Goal: Communication & Community: Ask a question

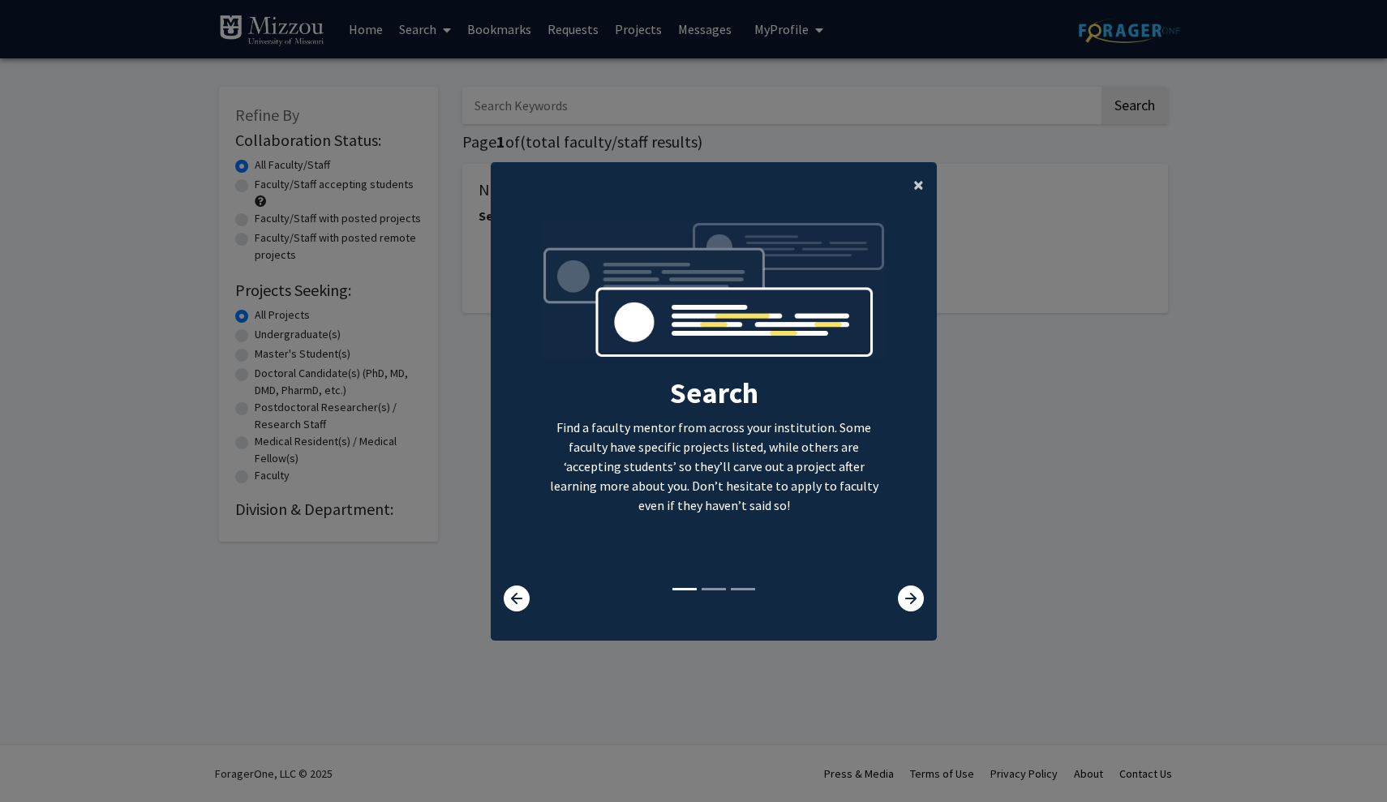
click at [920, 179] on span "×" at bounding box center [919, 184] width 11 height 25
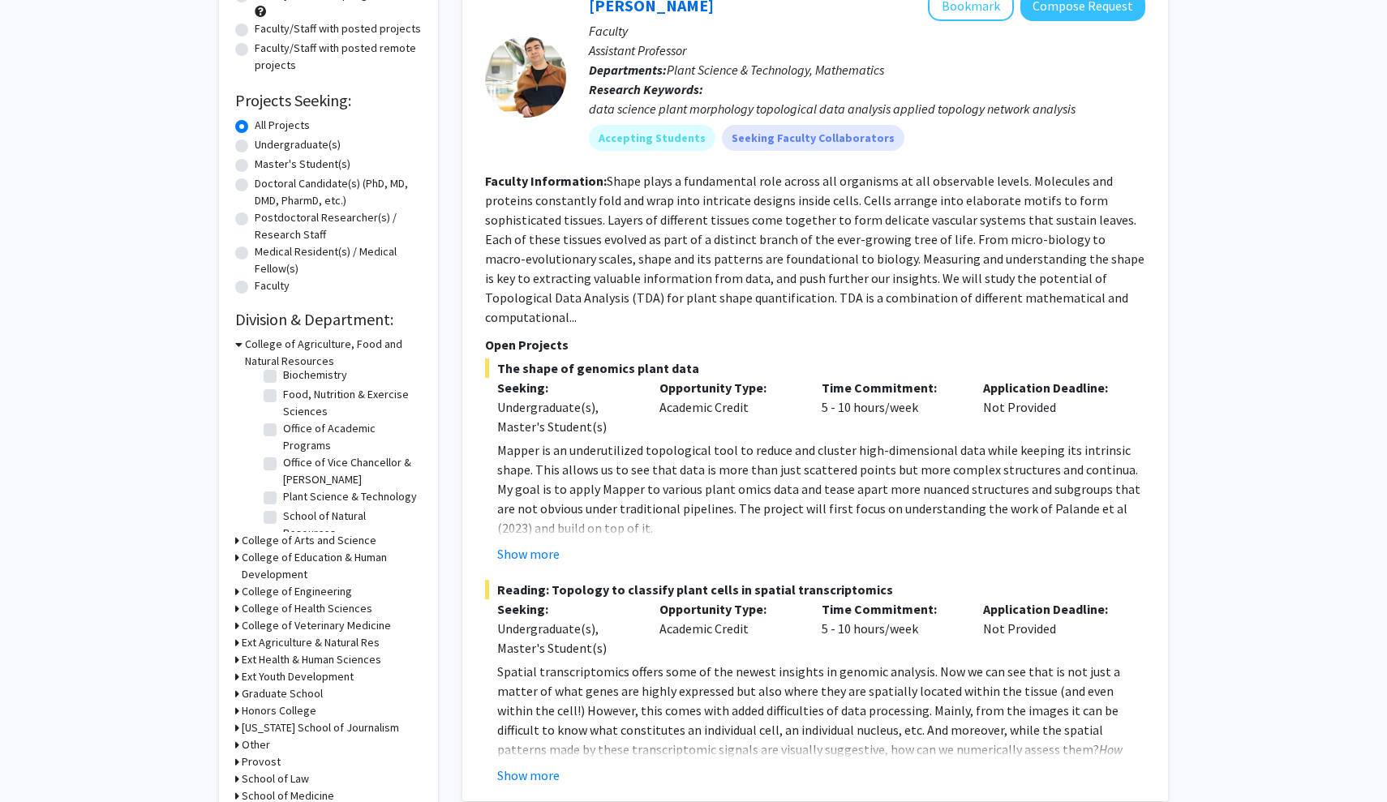
scroll to position [99, 0]
click at [283, 538] on h3 "College of Arts and Science" at bounding box center [309, 540] width 135 height 17
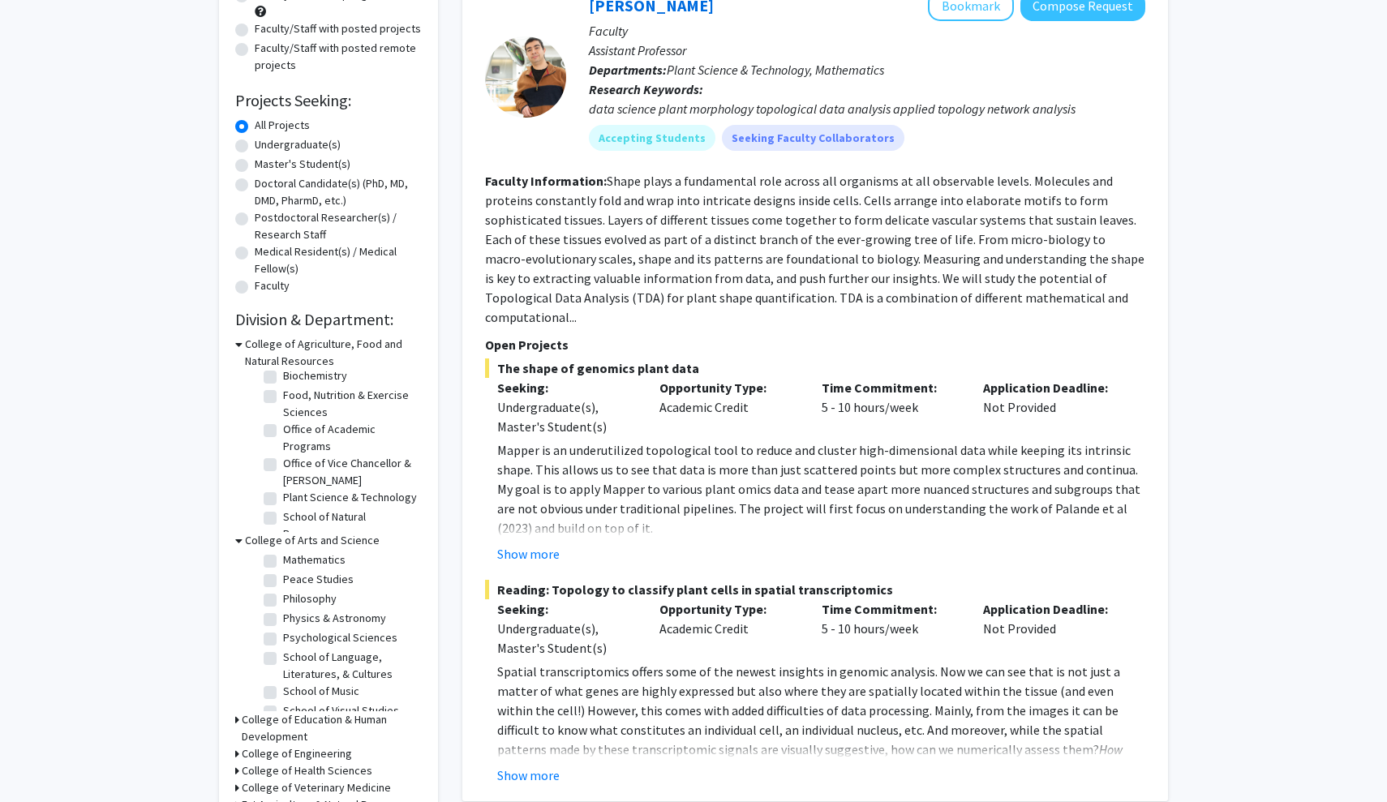
scroll to position [365, 0]
click at [283, 642] on label "Psychological Sciences" at bounding box center [340, 634] width 114 height 17
click at [283, 637] on input "Psychological Sciences" at bounding box center [288, 631] width 11 height 11
checkbox input "true"
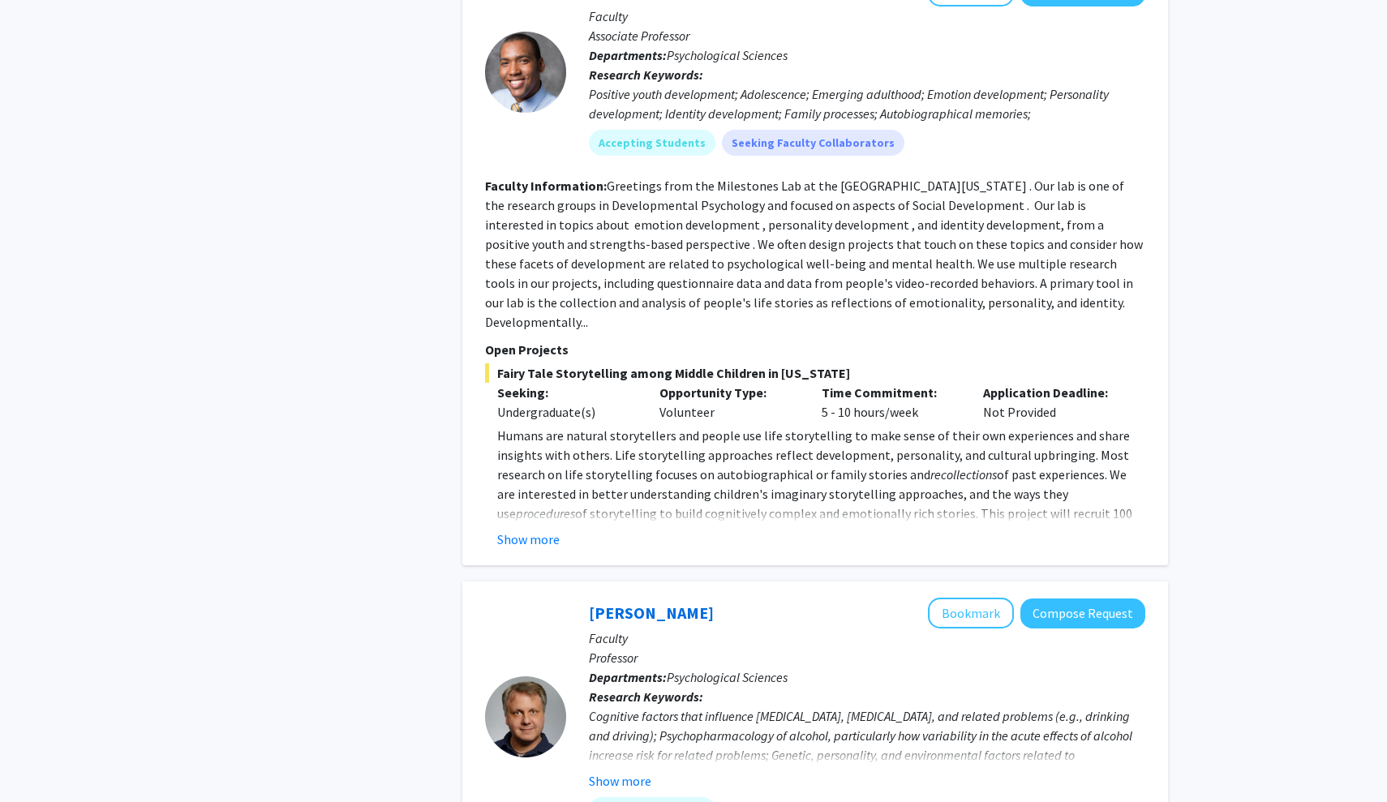
scroll to position [811, 0]
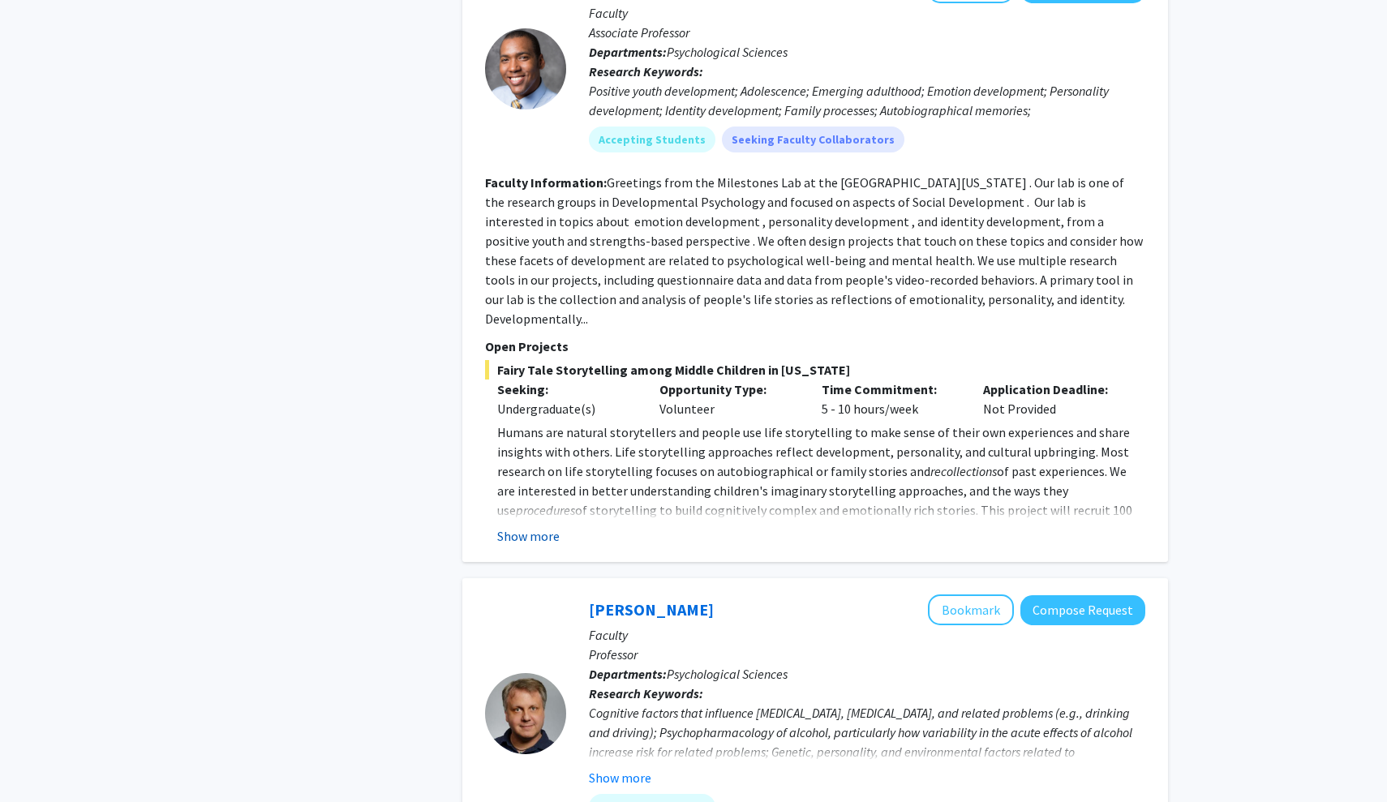
click at [527, 527] on button "Show more" at bounding box center [528, 536] width 62 height 19
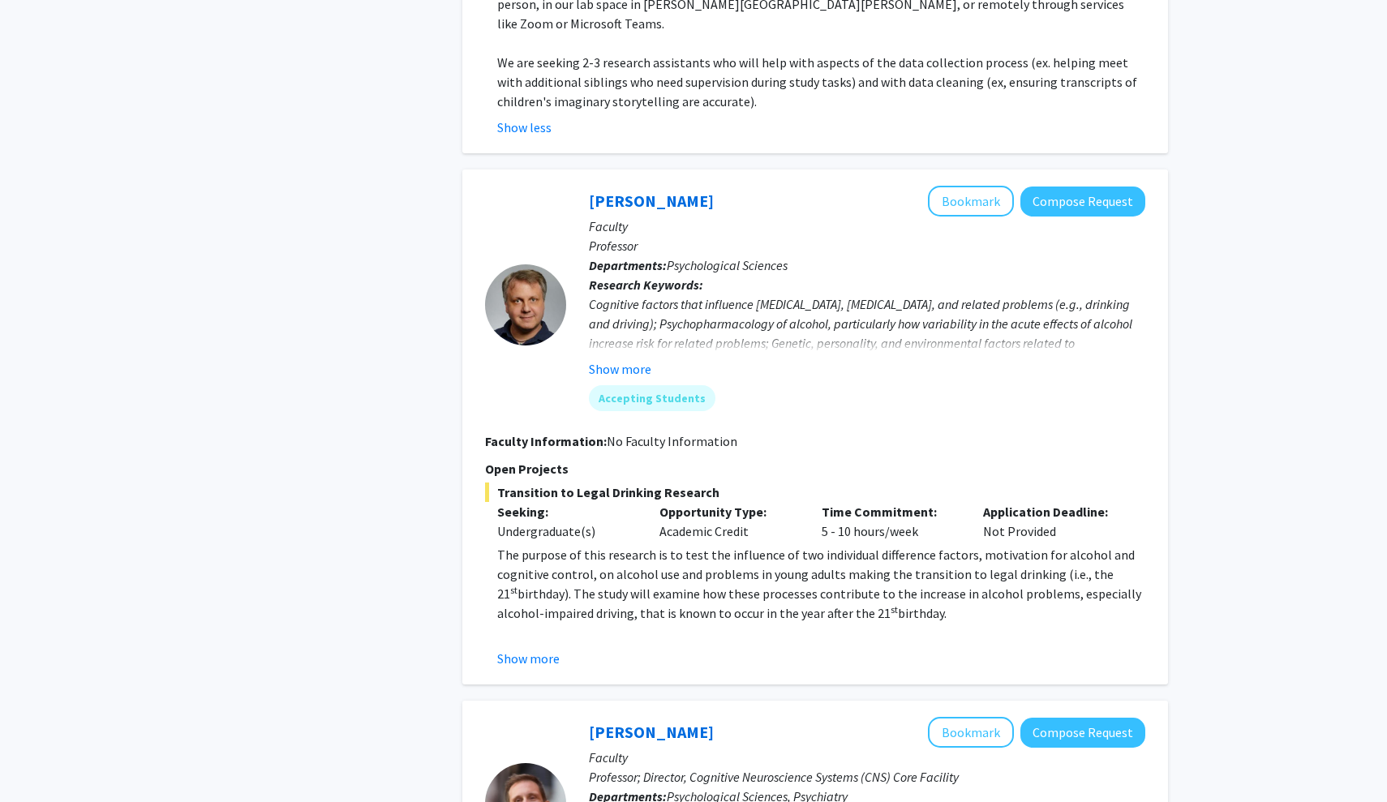
scroll to position [1395, 0]
click at [517, 649] on button "Show more" at bounding box center [528, 658] width 62 height 19
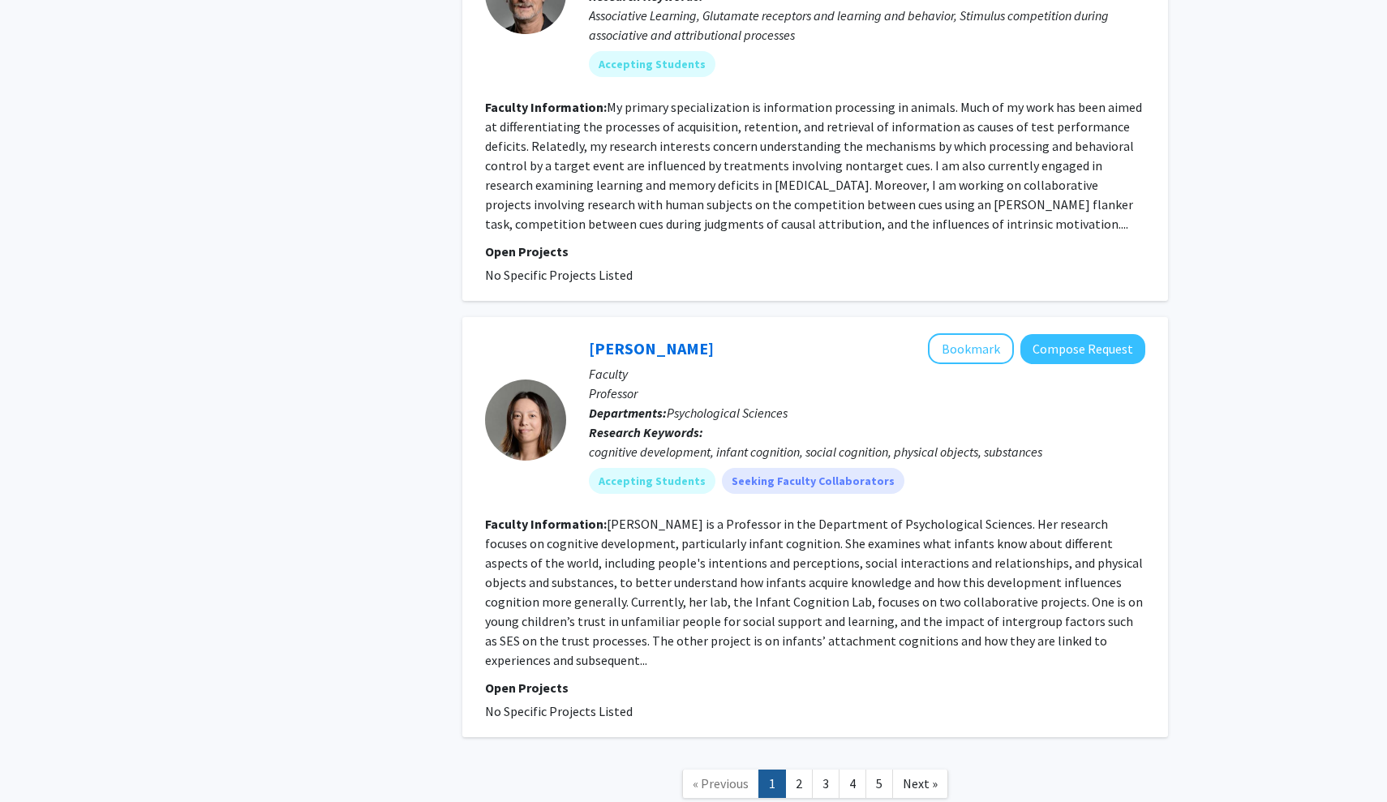
scroll to position [4559, 0]
click at [792, 771] on link "2" at bounding box center [799, 785] width 28 height 28
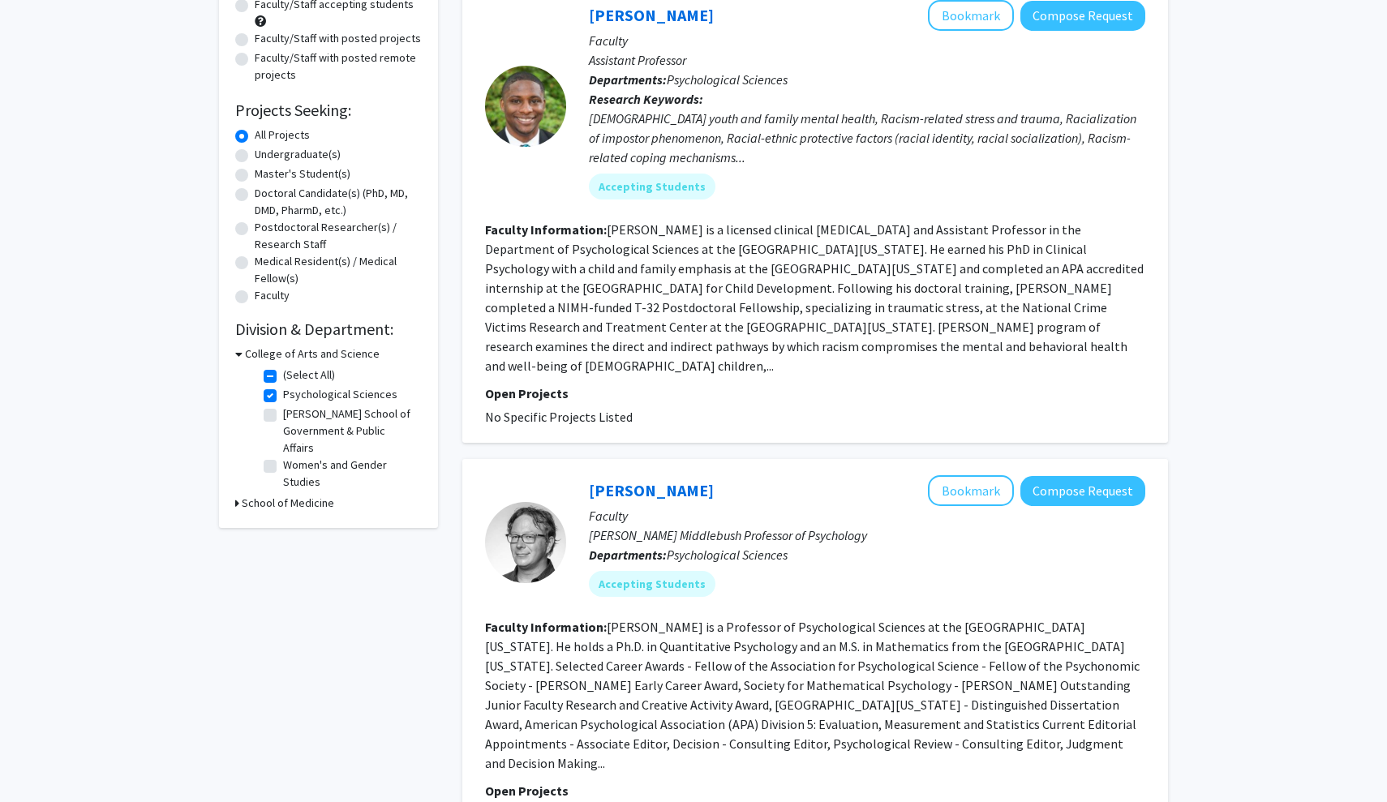
scroll to position [182, 0]
click at [283, 393] on label "Psychological Sciences" at bounding box center [340, 393] width 114 height 17
click at [283, 393] on input "Psychological Sciences" at bounding box center [288, 390] width 11 height 11
checkbox input "false"
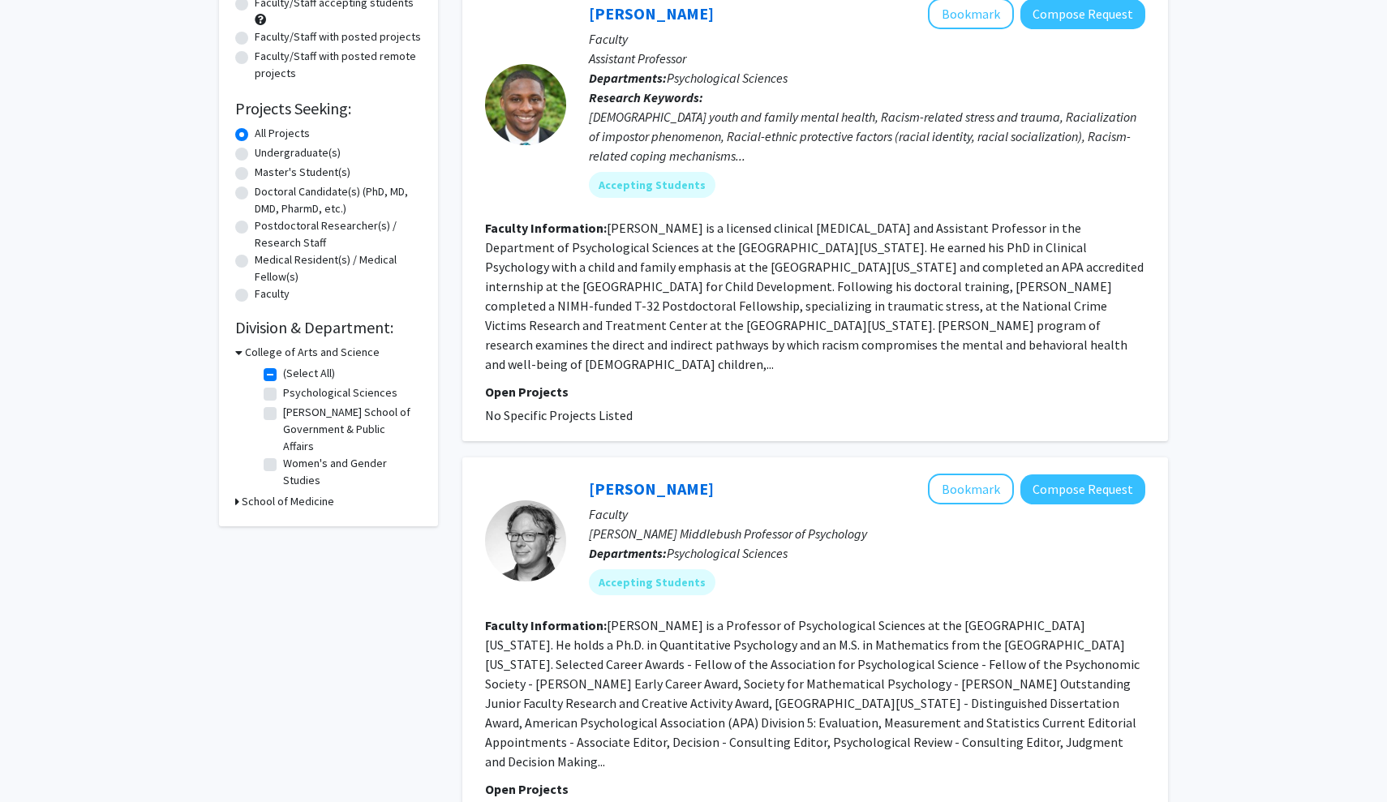
checkbox input "false"
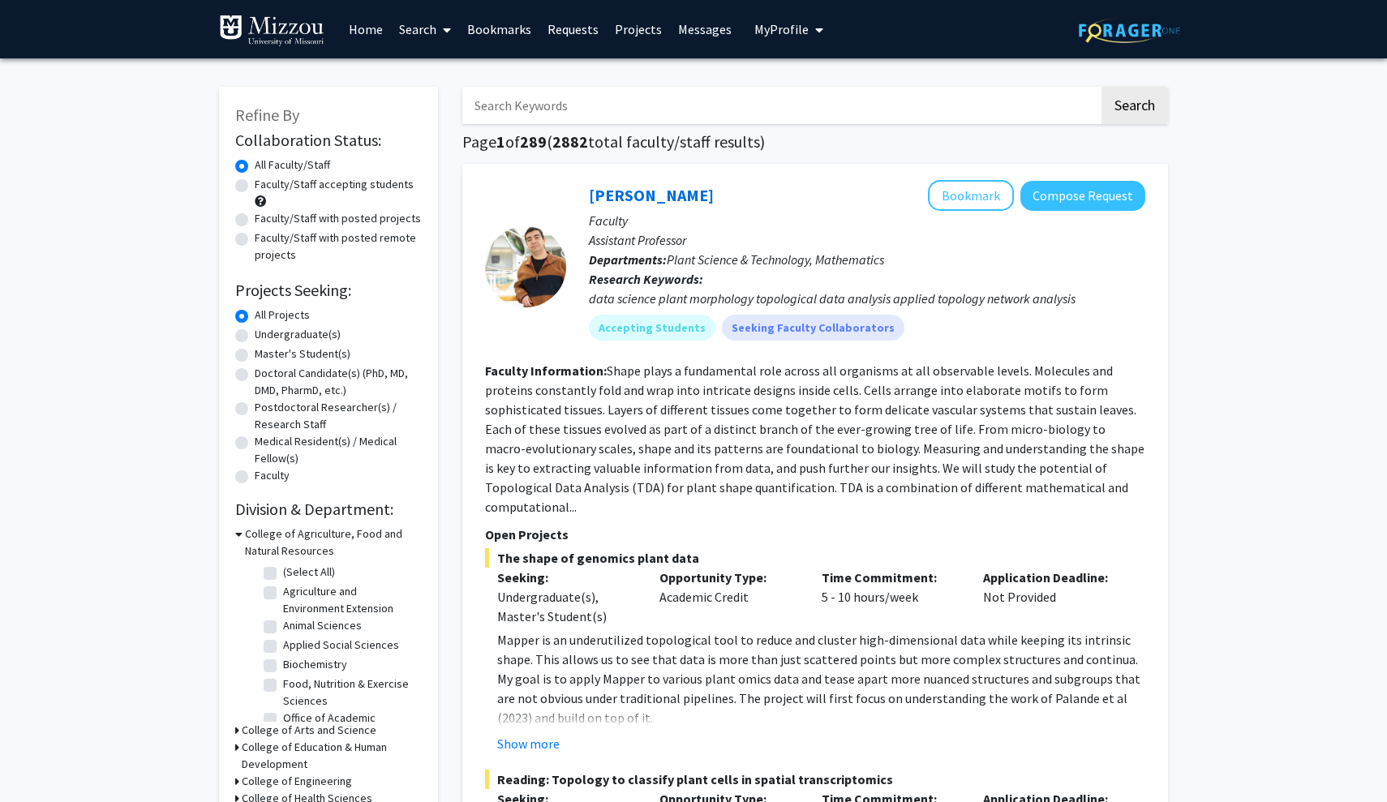
click at [576, 101] on input "Search Keywords" at bounding box center [780, 105] width 637 height 37
click at [1134, 108] on button "Search" at bounding box center [1135, 105] width 67 height 37
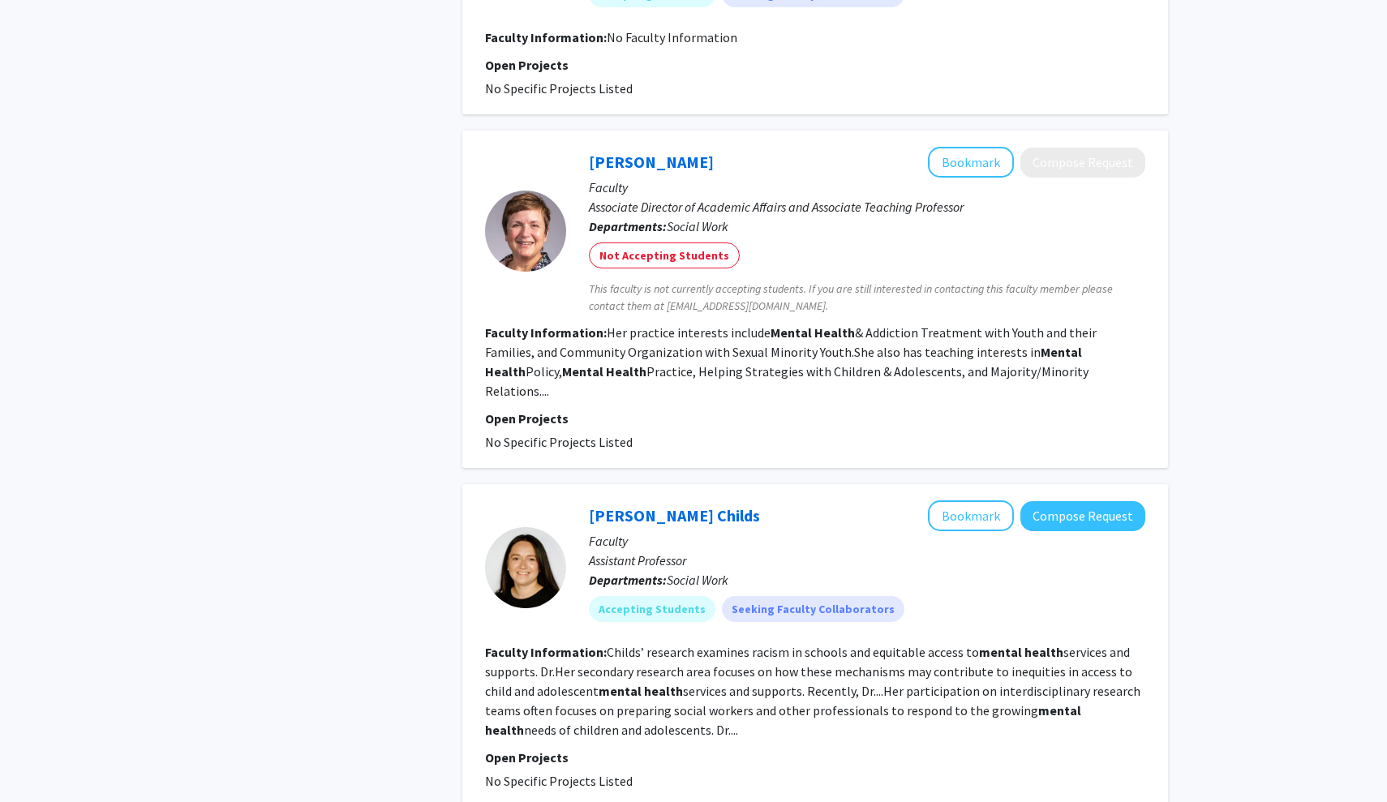
scroll to position [2796, 0]
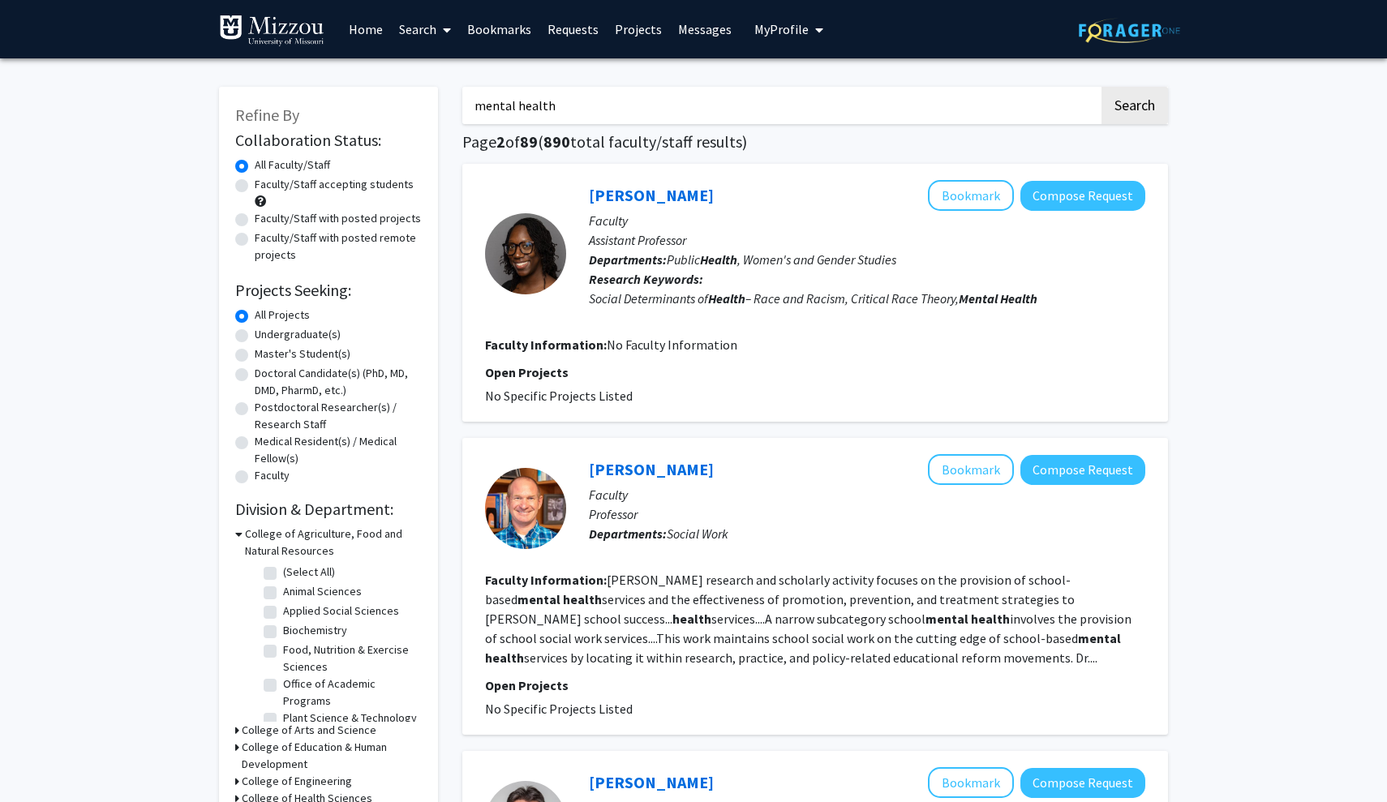
click at [667, 103] on input "mental health" at bounding box center [780, 105] width 637 height 37
type input "m"
type input "adolescence"
click at [1134, 108] on button "Search" at bounding box center [1135, 105] width 67 height 37
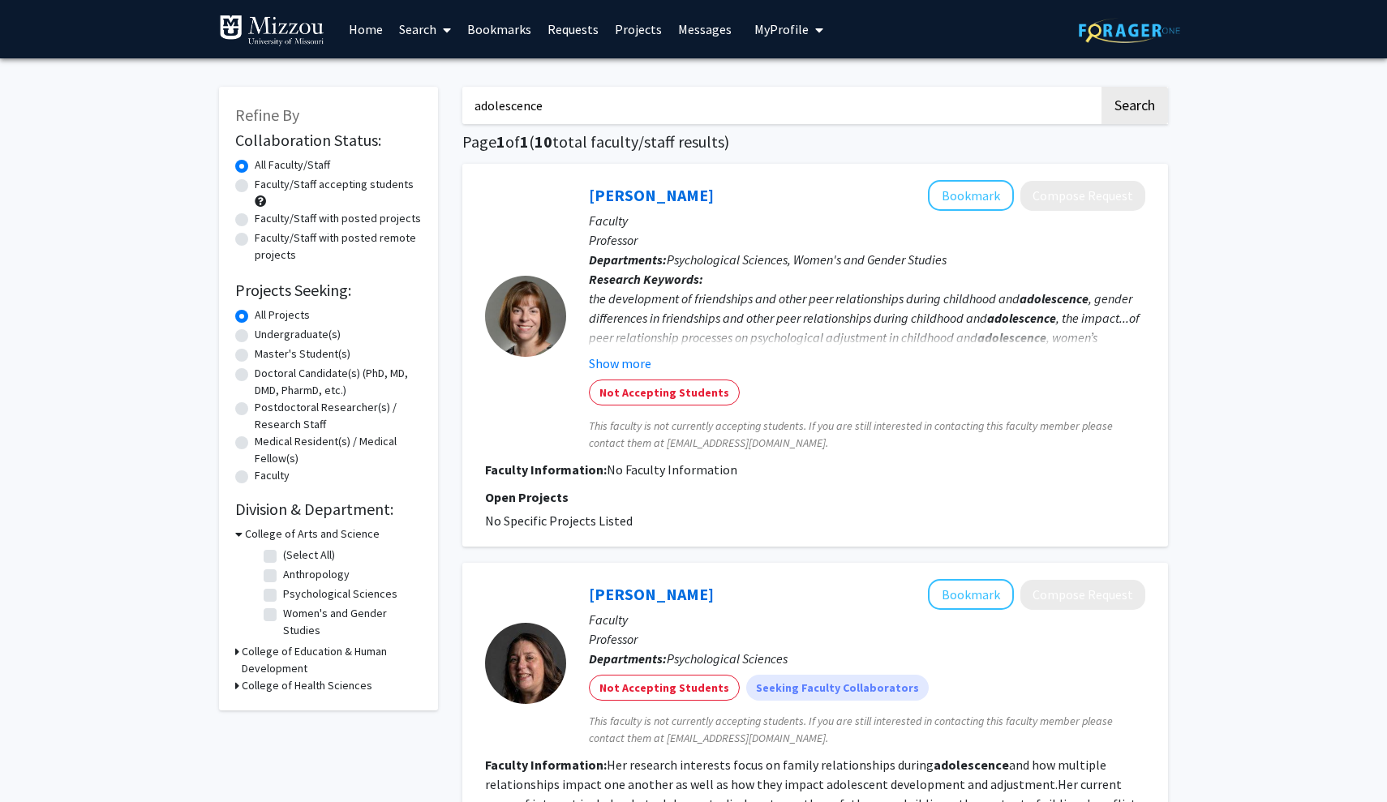
click at [283, 596] on label "Psychological Sciences" at bounding box center [340, 594] width 114 height 17
click at [283, 596] on input "Psychological Sciences" at bounding box center [288, 591] width 11 height 11
checkbox input "true"
click at [267, 605] on fg-checkbox "Women's and Gender Studies Women's and Gender Studies" at bounding box center [341, 603] width 154 height 34
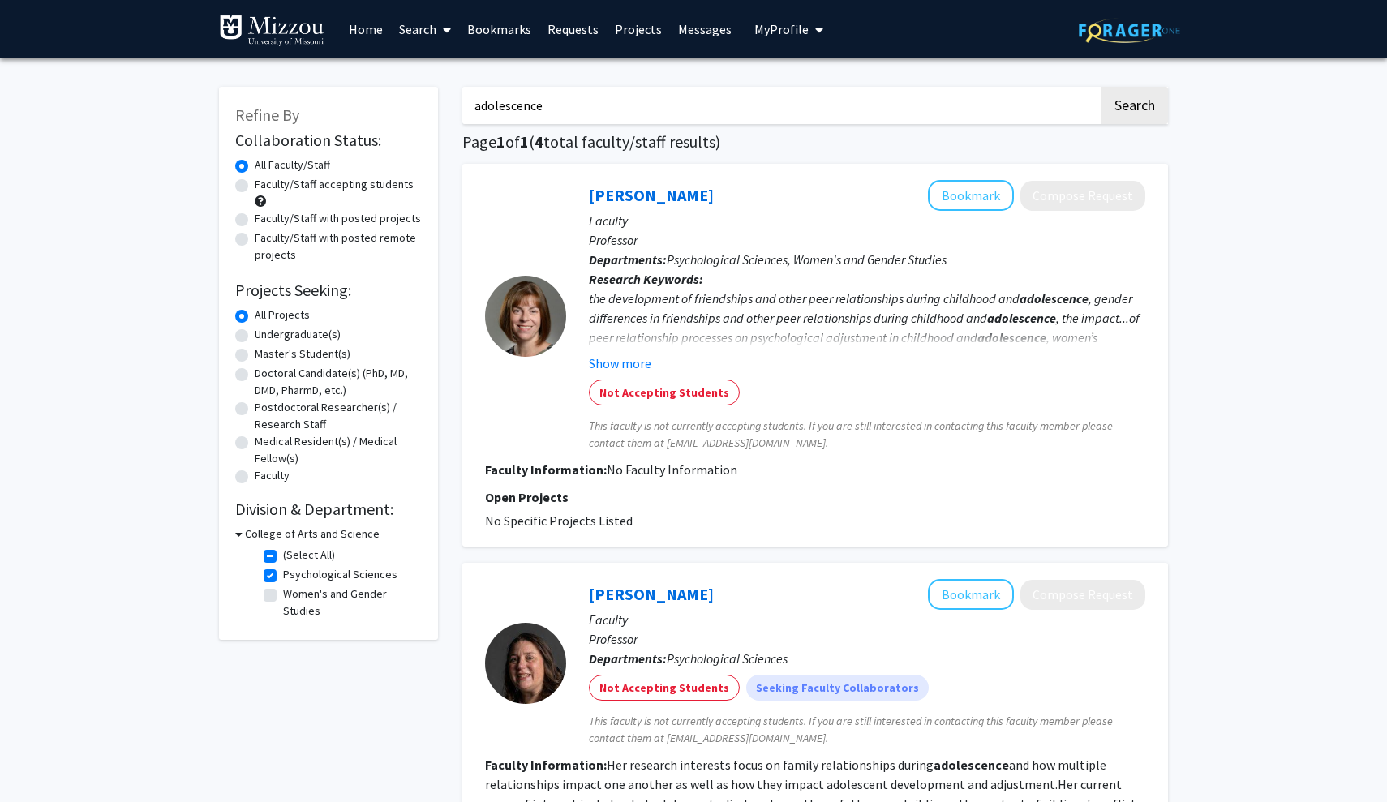
click at [283, 593] on label "Women's and Gender Studies" at bounding box center [350, 603] width 135 height 34
click at [283, 593] on input "Women's and Gender Studies" at bounding box center [288, 591] width 11 height 11
checkbox input "true"
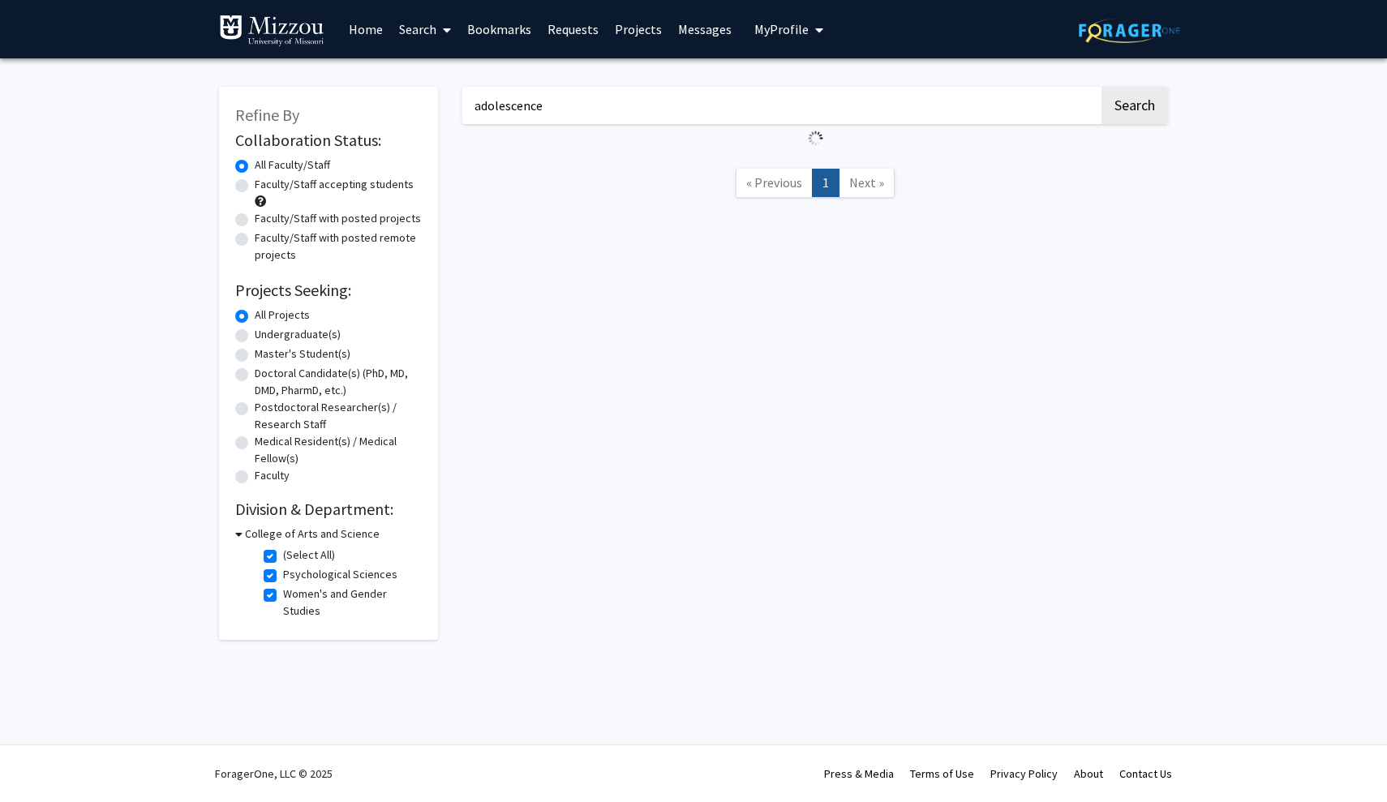
click at [239, 535] on icon at bounding box center [238, 534] width 7 height 17
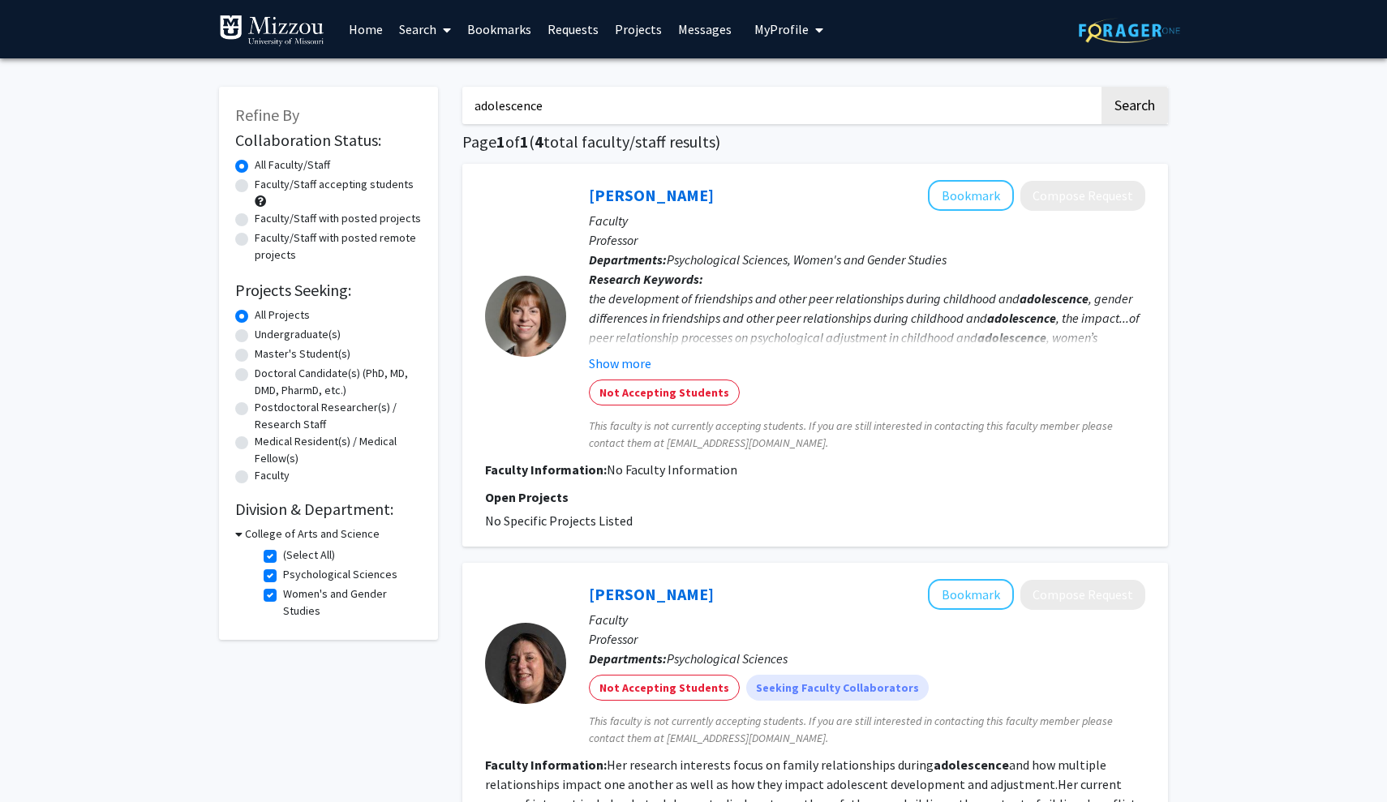
click at [626, 117] on input "adolescence" at bounding box center [780, 105] width 637 height 37
type input "a"
click at [298, 528] on h3 "College of Arts and Science" at bounding box center [312, 534] width 135 height 17
click at [296, 535] on h3 "College of Arts and Science" at bounding box center [309, 534] width 135 height 17
click at [283, 599] on label "Women's and Gender Studies" at bounding box center [350, 603] width 135 height 34
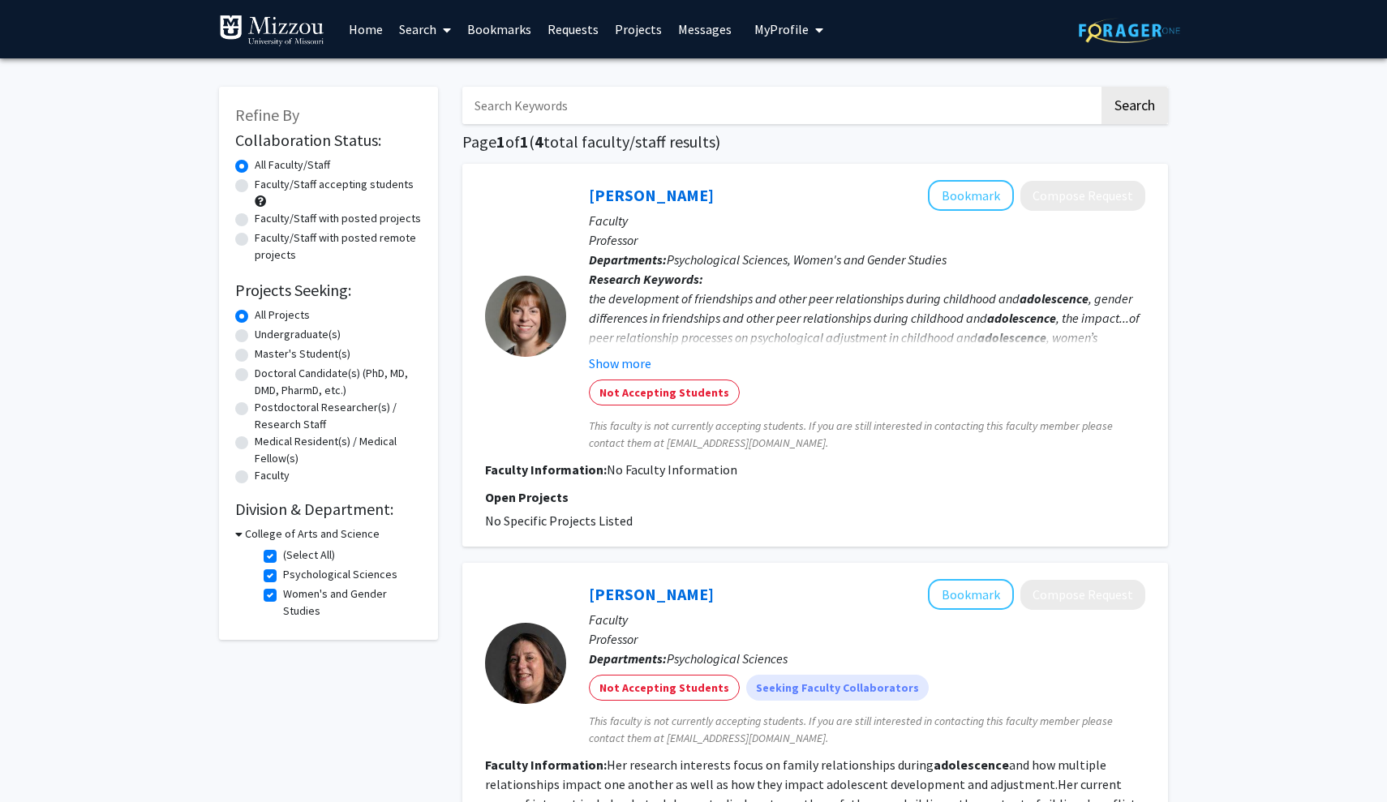
click at [283, 596] on input "Women's and Gender Studies" at bounding box center [288, 591] width 11 height 11
checkbox input "false"
checkbox input "true"
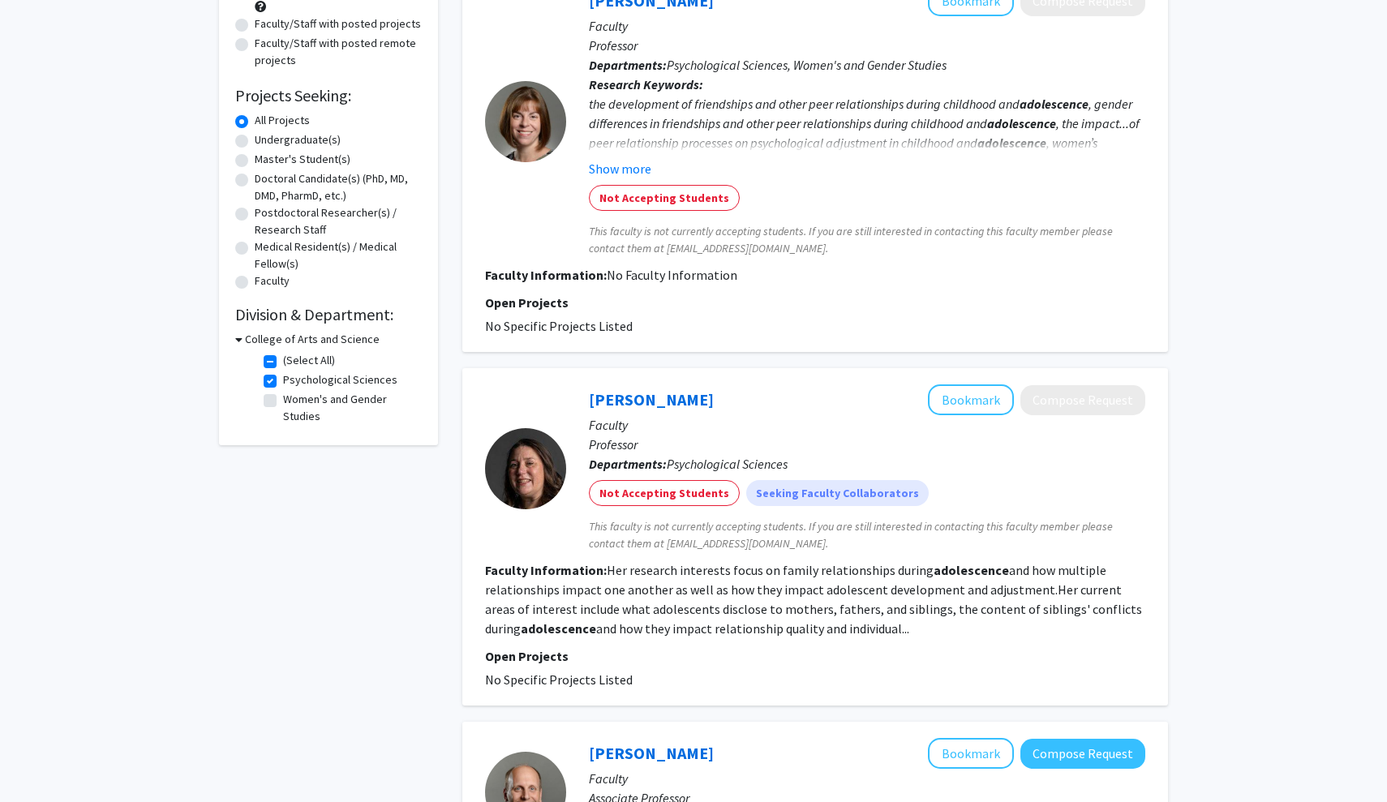
scroll to position [196, 0]
click at [342, 332] on div "Collaboration Status: Collaboration Status All Faculty/Staff Collaboration Stat…" at bounding box center [328, 180] width 187 height 497
click at [340, 339] on h3 "College of Arts and Science" at bounding box center [312, 338] width 135 height 17
click at [340, 339] on h3 "College of Arts and Science" at bounding box center [309, 338] width 135 height 17
click at [349, 374] on label "Psychological Sciences" at bounding box center [340, 379] width 114 height 17
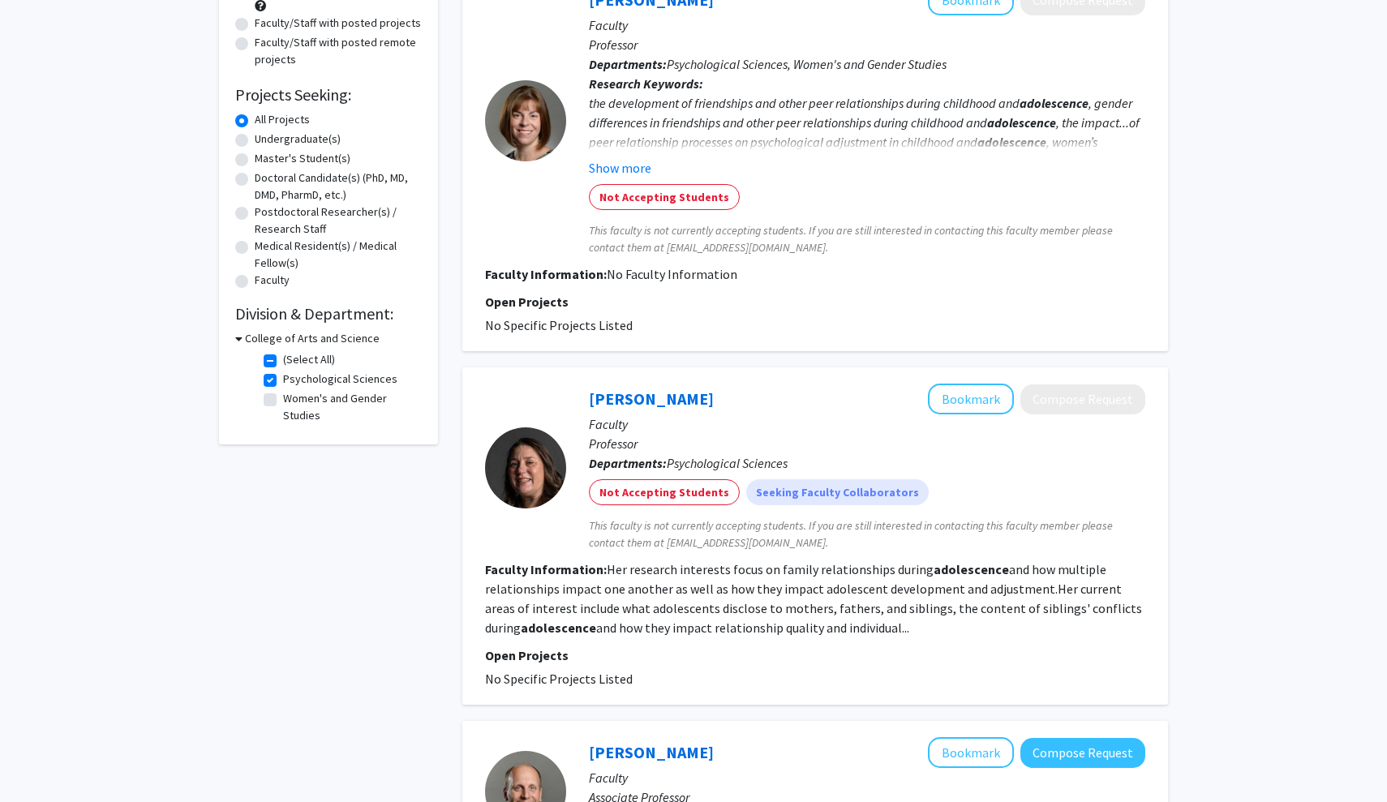
click at [294, 374] on input "Psychological Sciences" at bounding box center [288, 376] width 11 height 11
checkbox input "false"
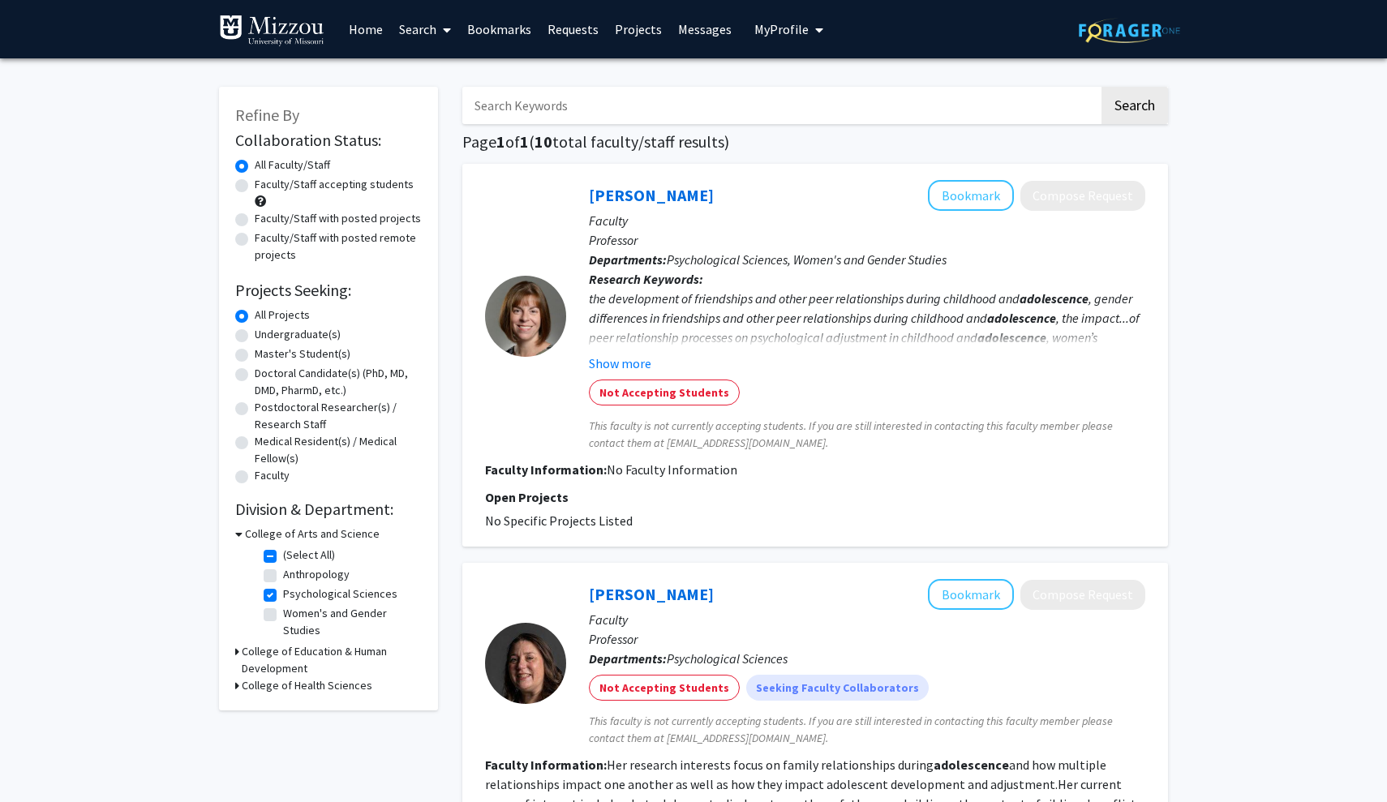
checkbox input "true"
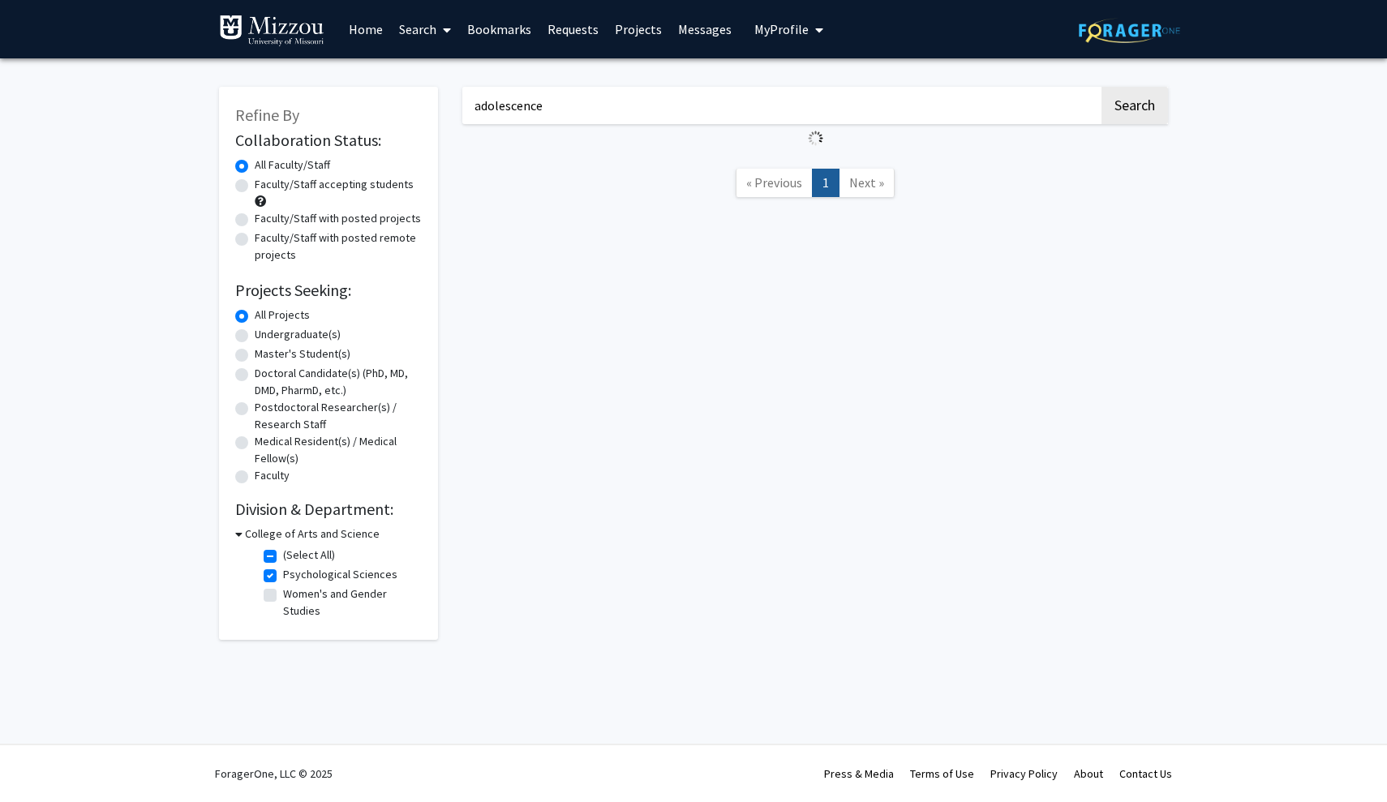
checkbox input "true"
checkbox input "false"
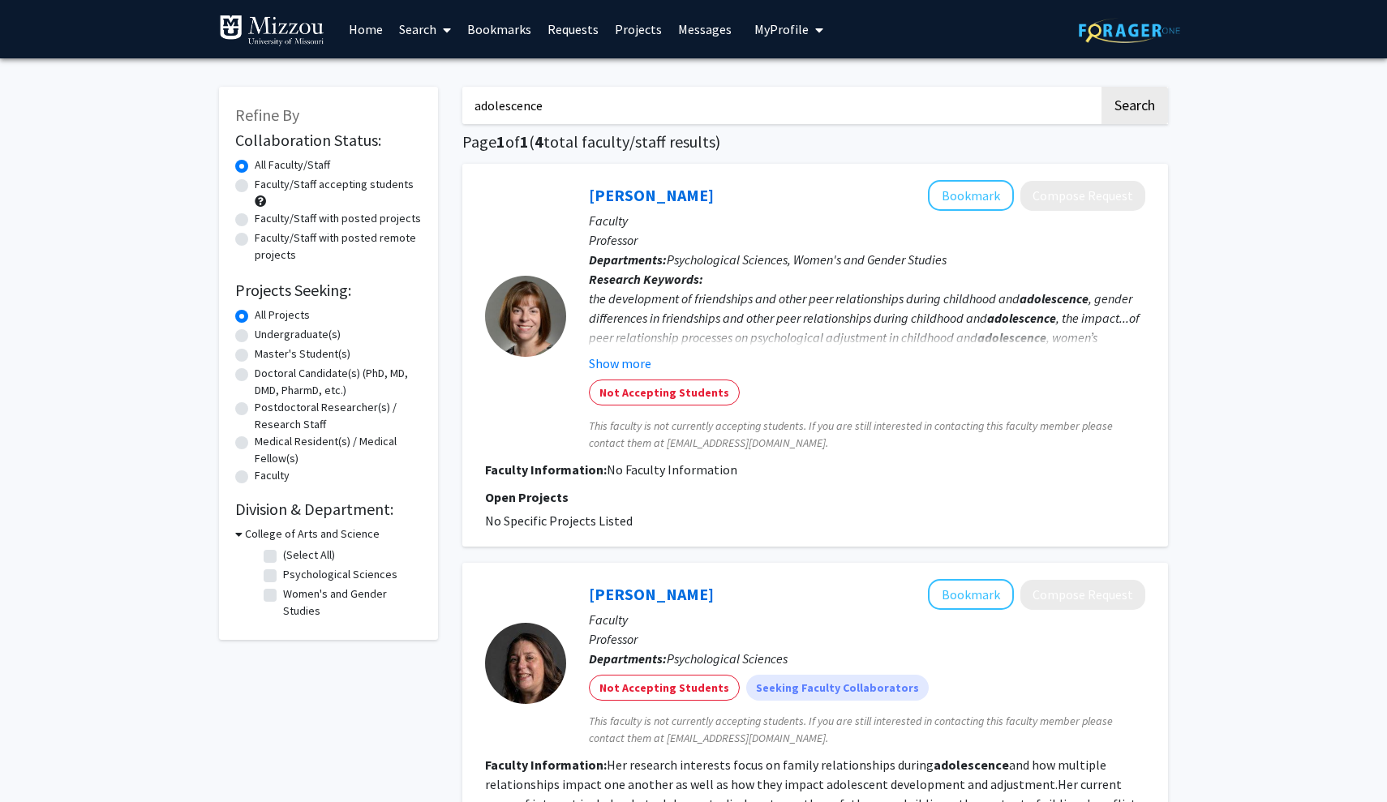
checkbox input "false"
type input "mental health"
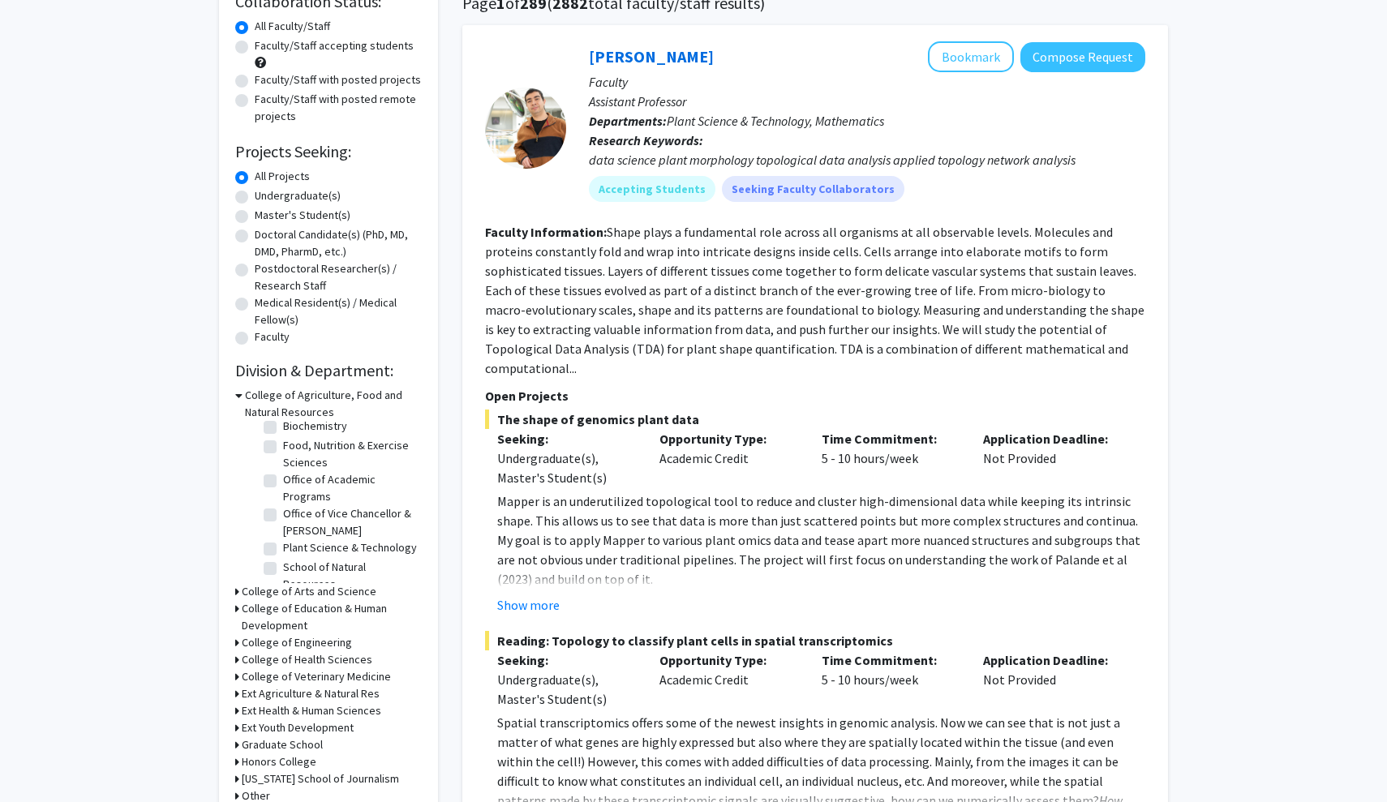
scroll to position [99, 0]
click at [338, 591] on h3 "College of Arts and Science" at bounding box center [309, 591] width 135 height 17
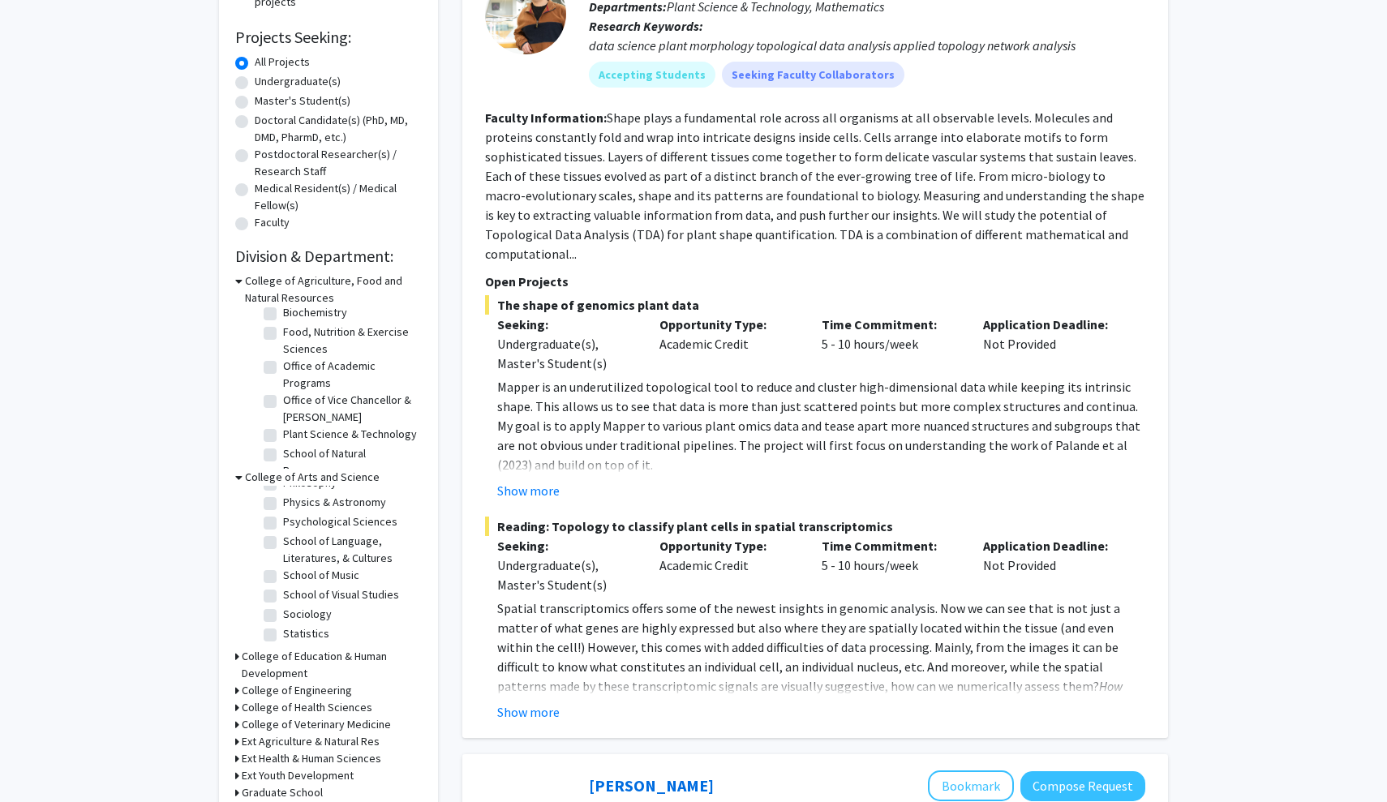
scroll to position [427, 0]
click at [312, 602] on label "Sociology" at bounding box center [307, 602] width 49 height 17
click at [294, 602] on input "Sociology" at bounding box center [288, 599] width 11 height 11
checkbox input "true"
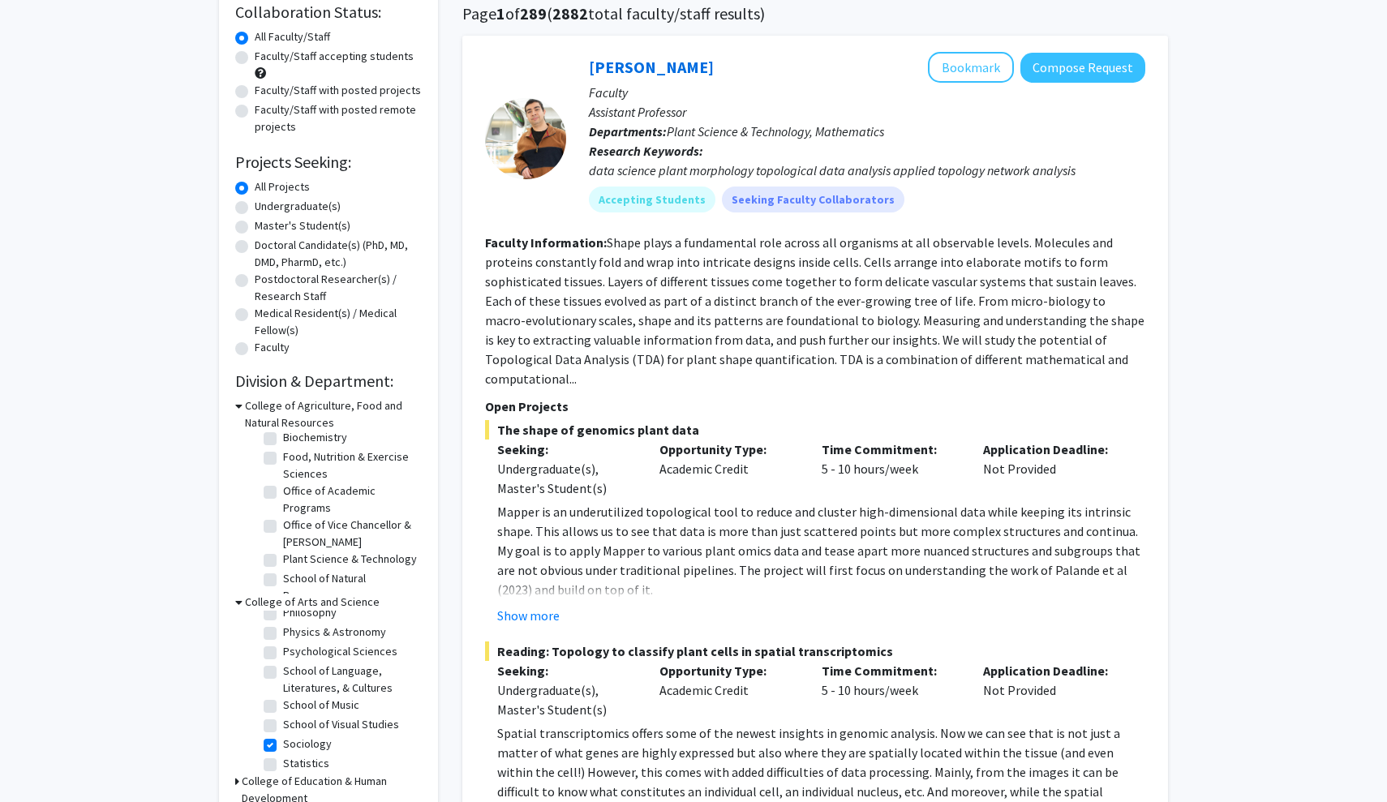
scroll to position [408, 0]
click at [295, 656] on label "Psychological Sciences" at bounding box center [340, 653] width 114 height 17
click at [294, 656] on input "Psychological Sciences" at bounding box center [288, 650] width 11 height 11
checkbox input "true"
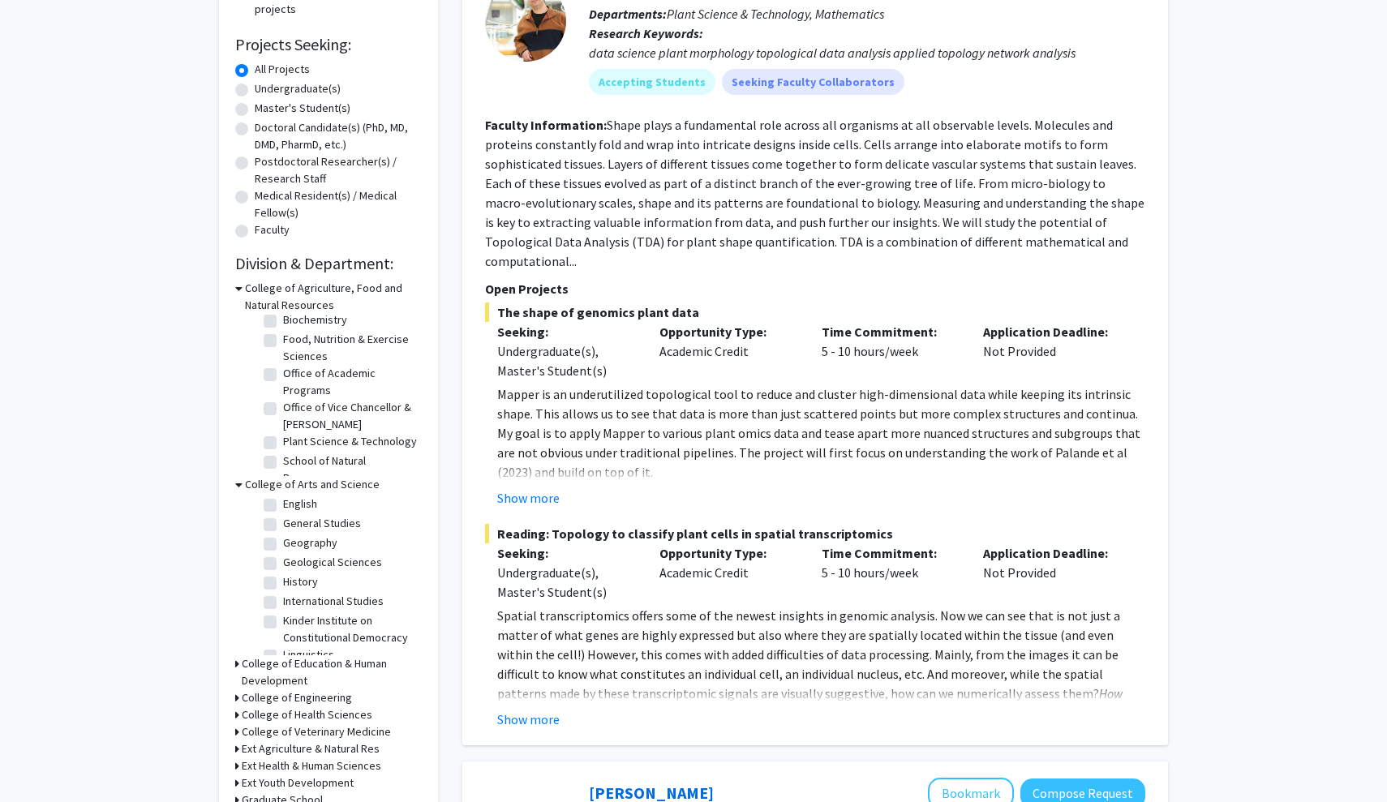
scroll to position [195, 0]
click at [337, 665] on h3 "College of Education & Human Development" at bounding box center [332, 673] width 180 height 34
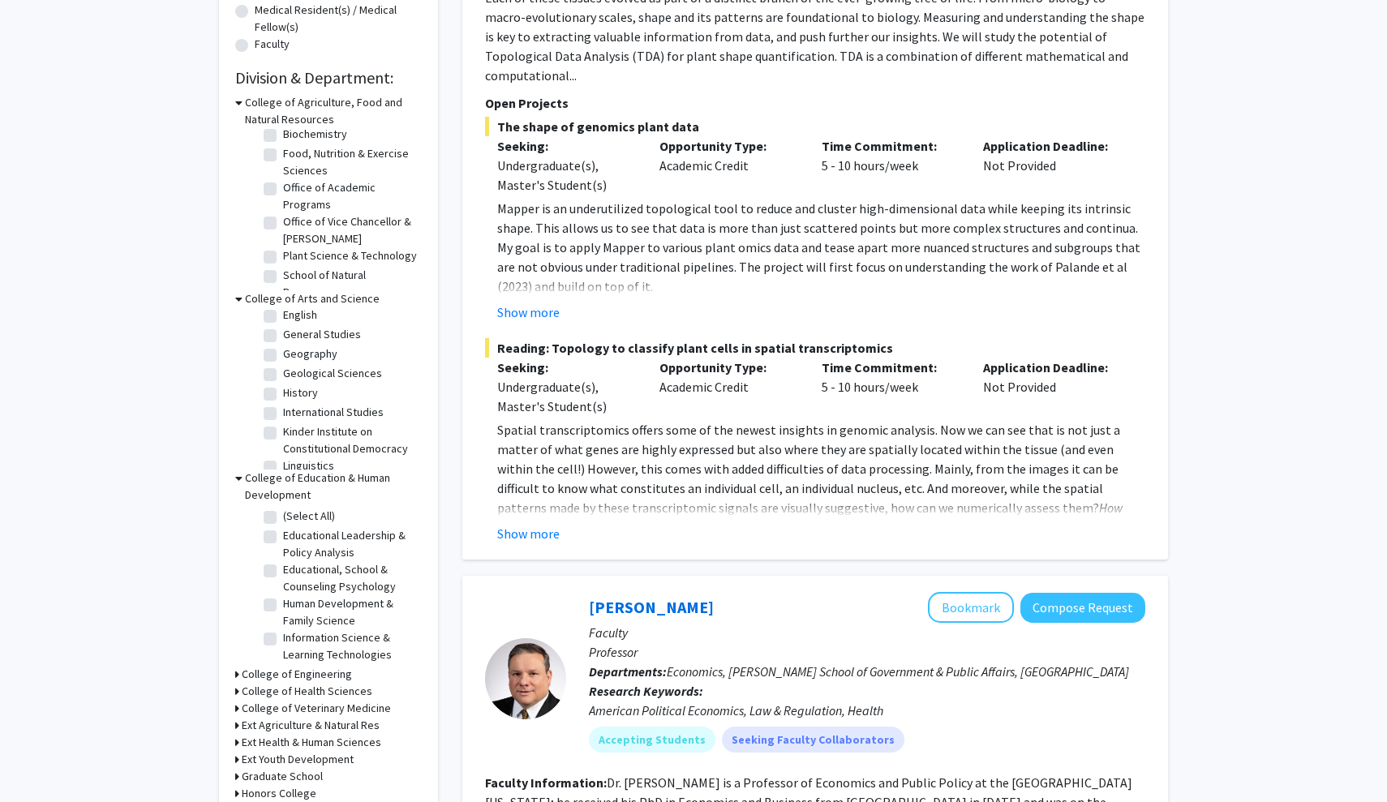
scroll to position [453, 0]
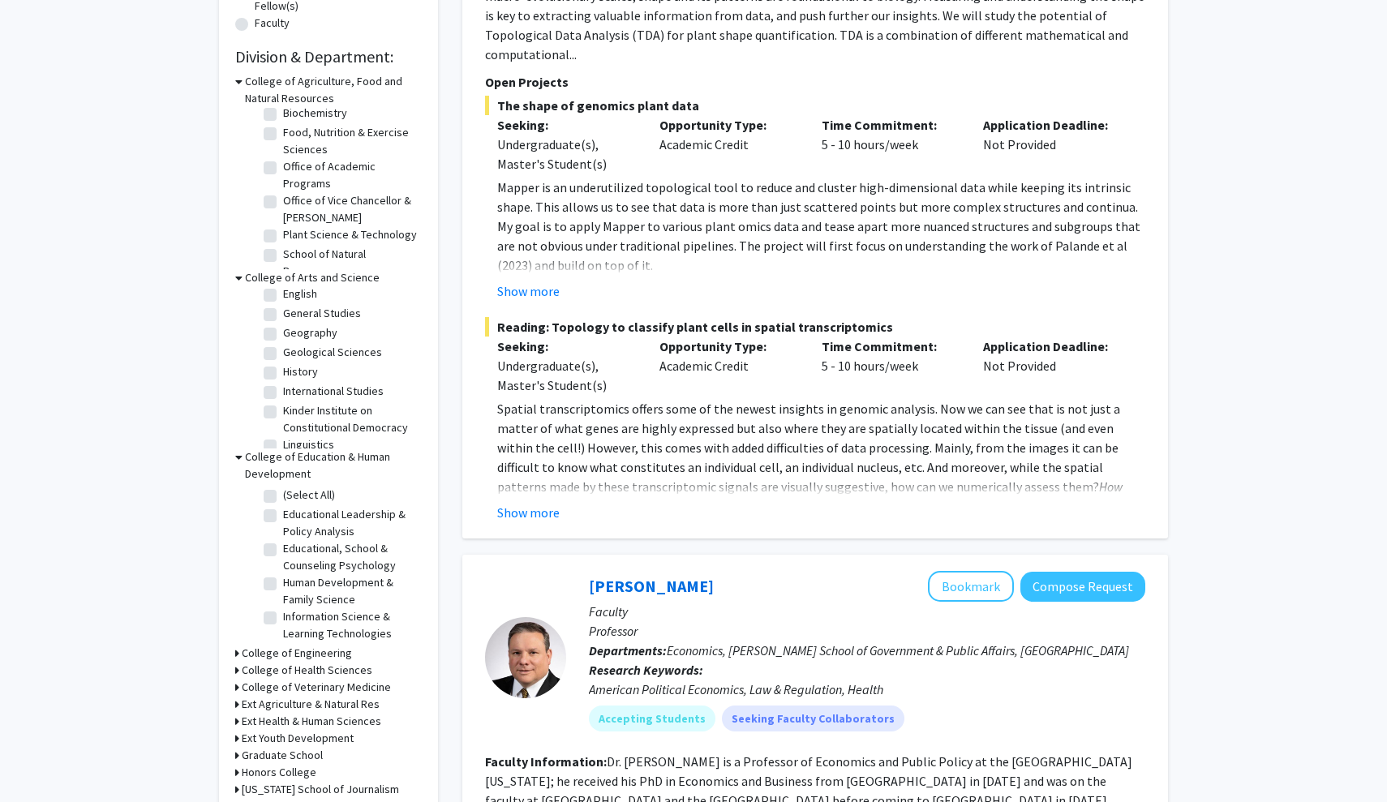
click at [283, 555] on label "Educational, School & Counseling Psychology" at bounding box center [350, 557] width 135 height 34
click at [283, 551] on input "Educational, School & Counseling Psychology" at bounding box center [288, 545] width 11 height 11
checkbox input "true"
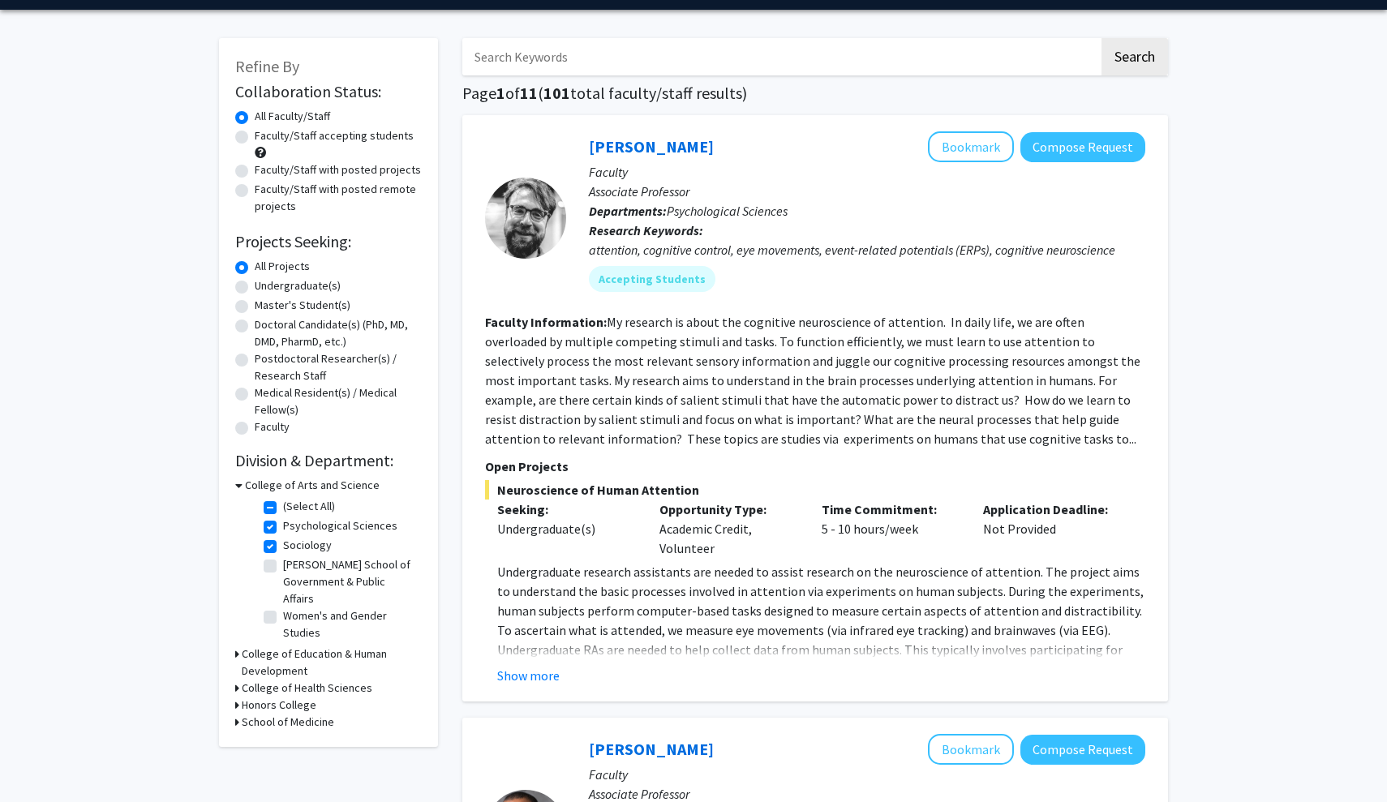
scroll to position [51, 0]
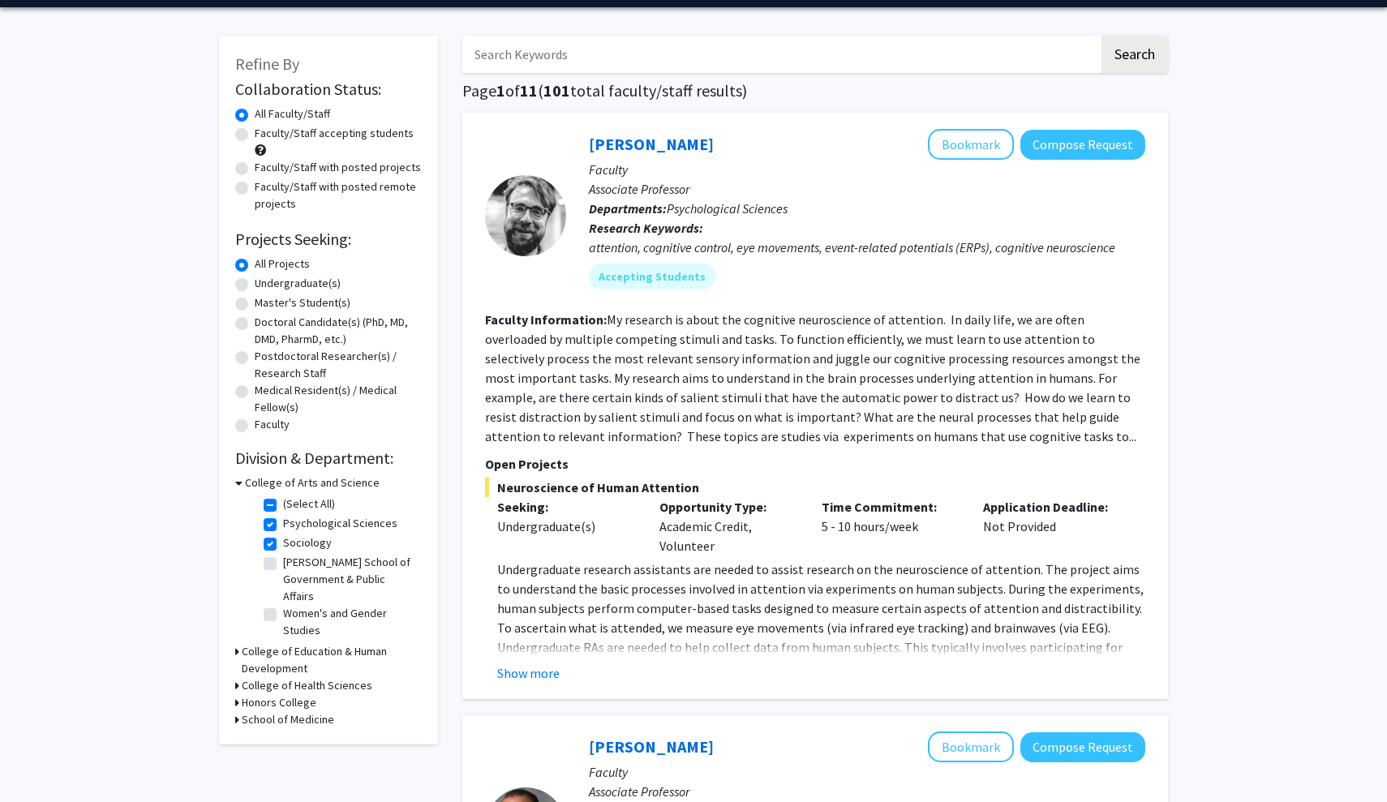
click at [316, 643] on h3 "College of Education & Human Development" at bounding box center [332, 660] width 180 height 34
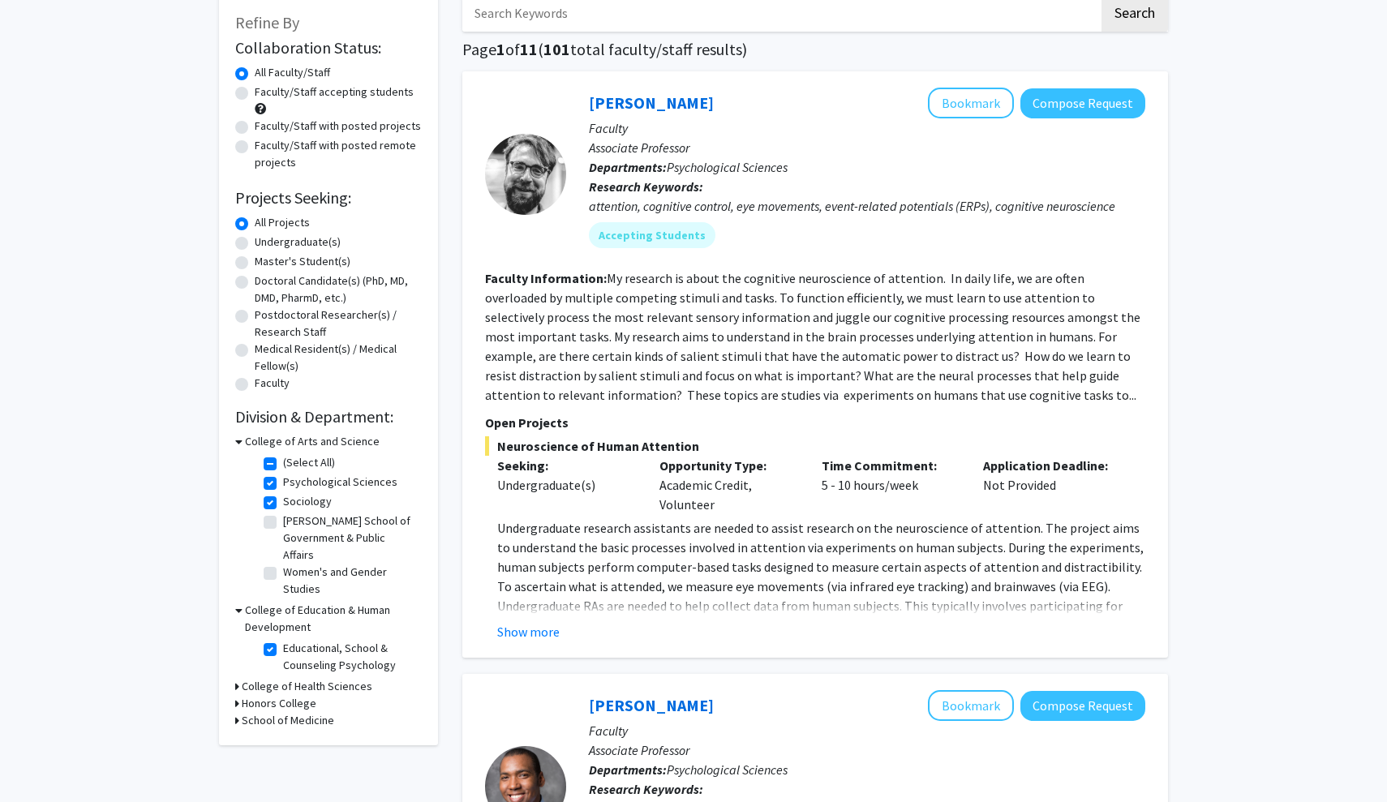
scroll to position [98, 0]
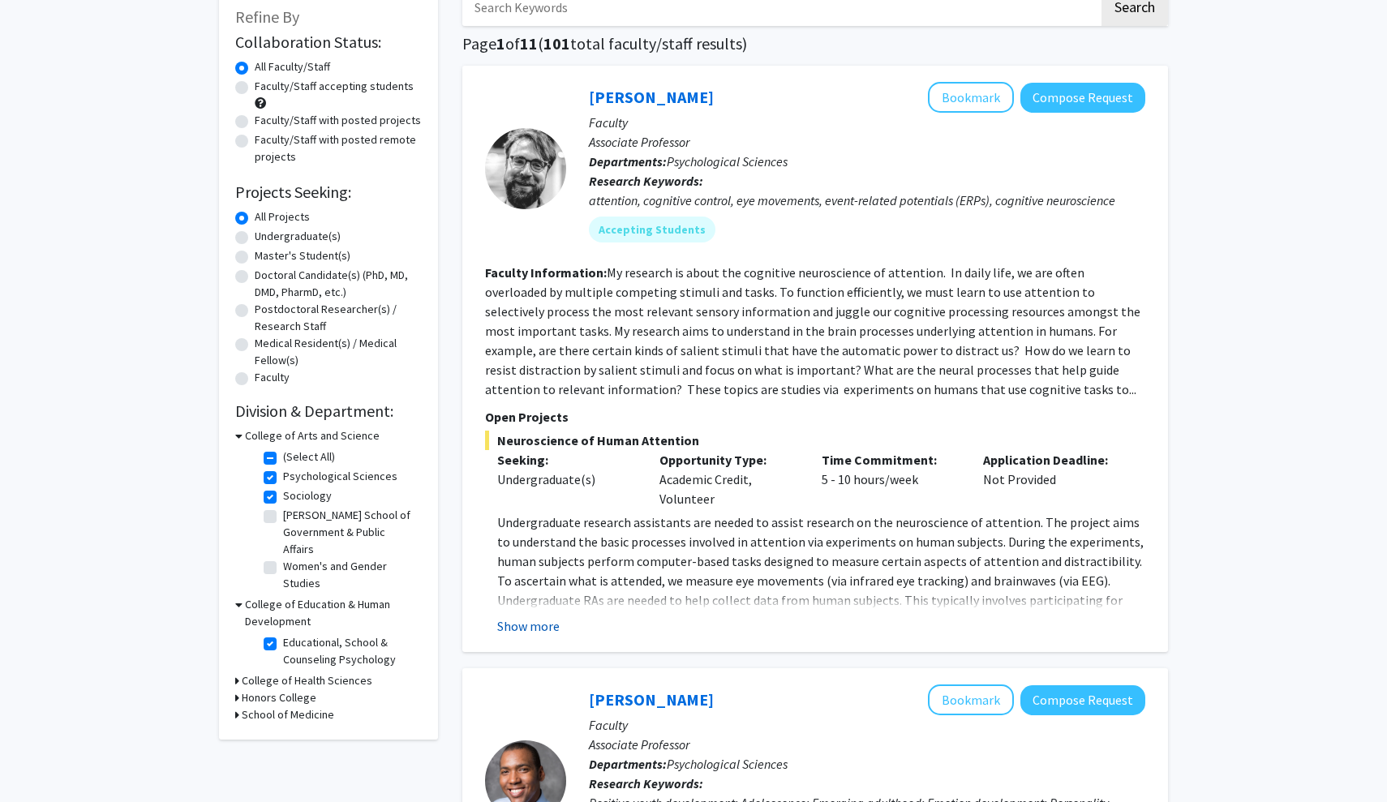
click at [544, 634] on button "Show more" at bounding box center [528, 626] width 62 height 19
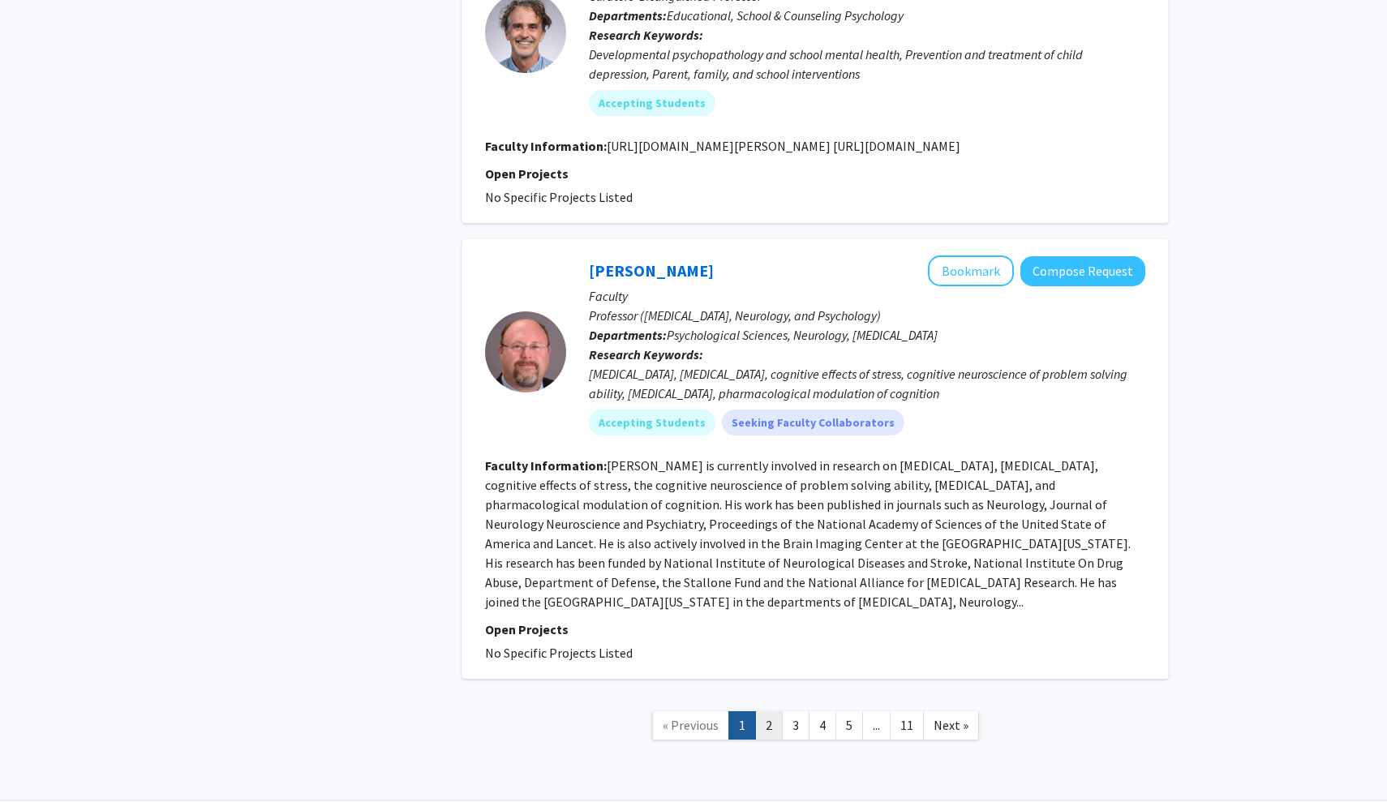
scroll to position [4202, 0]
click at [764, 712] on link "2" at bounding box center [769, 726] width 28 height 28
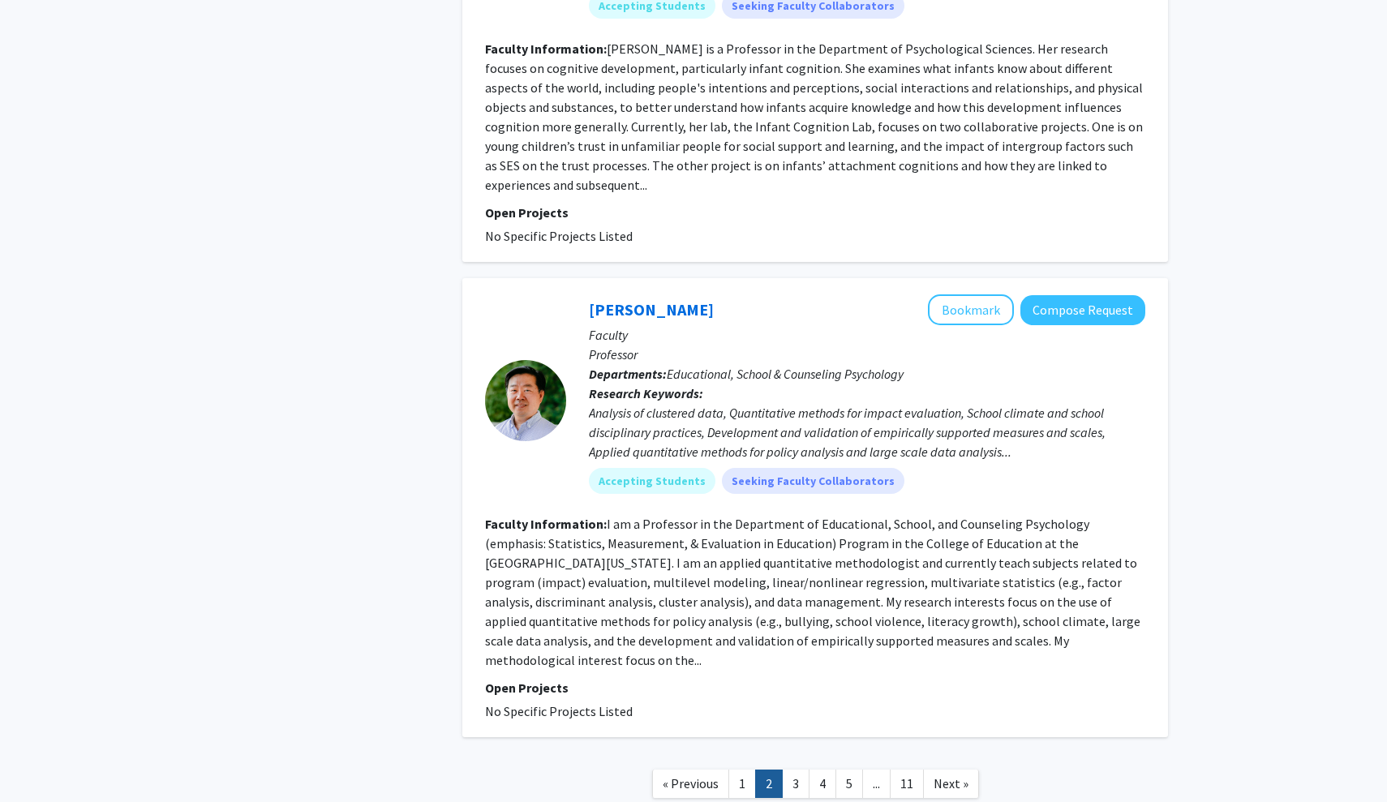
scroll to position [3878, 0]
click at [801, 771] on link "3" at bounding box center [796, 785] width 28 height 28
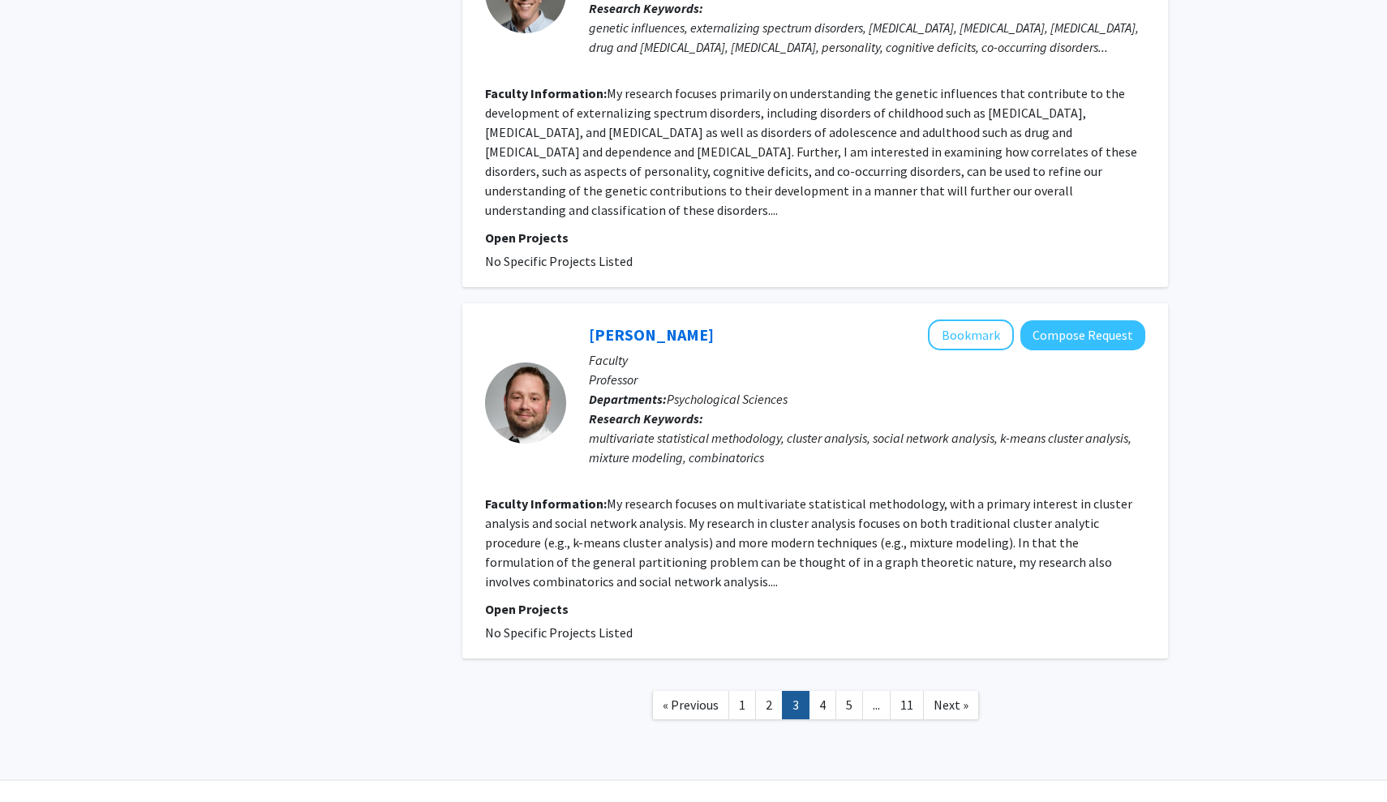
scroll to position [3255, 0]
click at [815, 693] on link "4" at bounding box center [823, 707] width 28 height 28
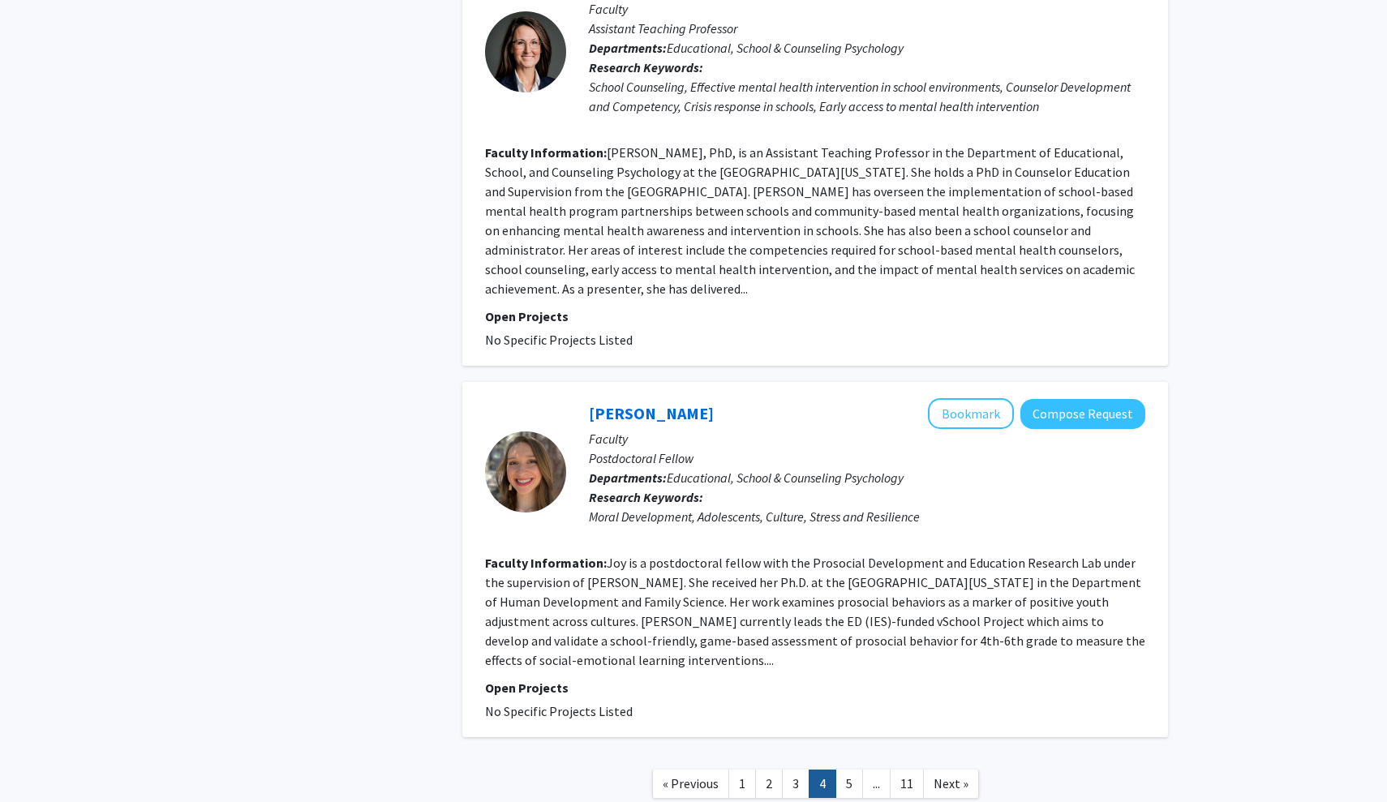
scroll to position [3515, 0]
click at [841, 771] on link "5" at bounding box center [850, 785] width 28 height 28
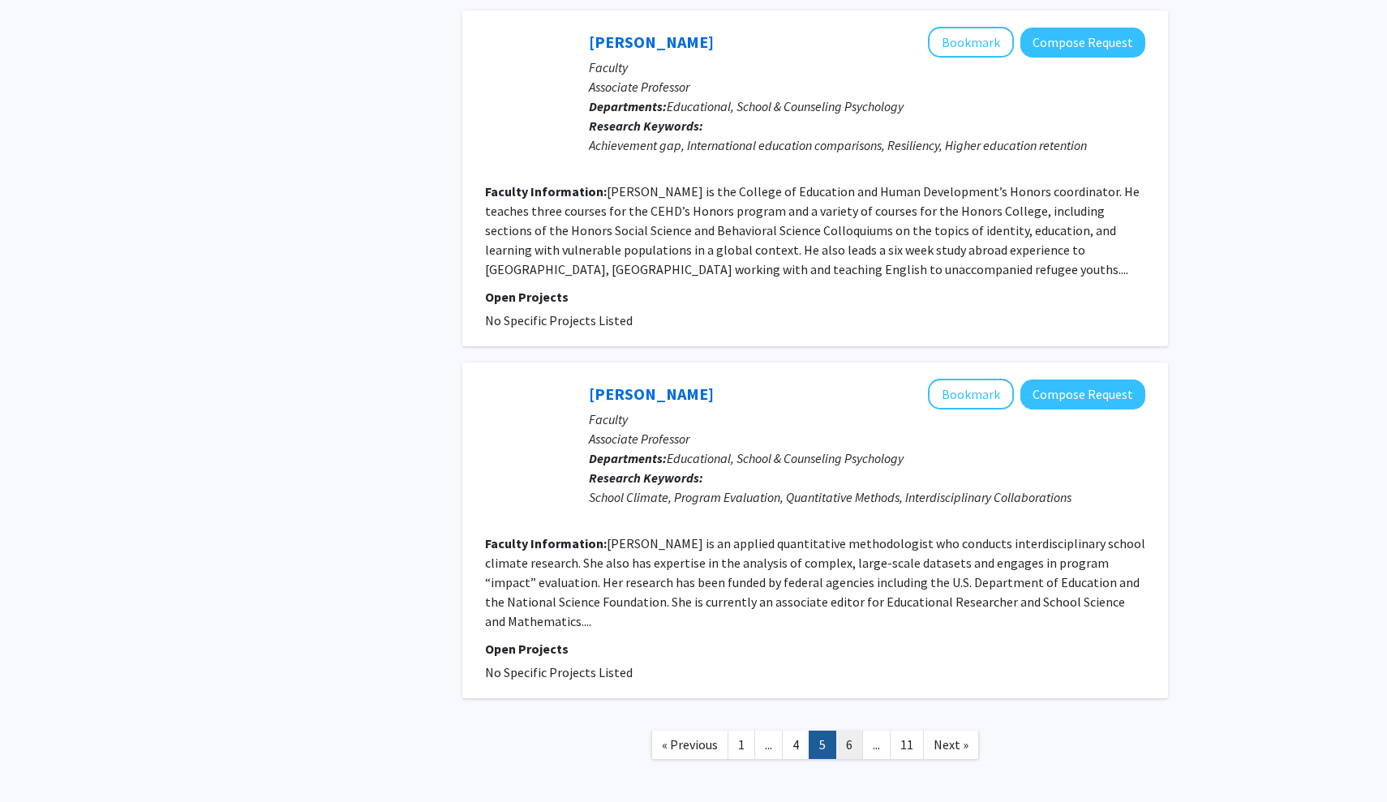
scroll to position [3236, 0]
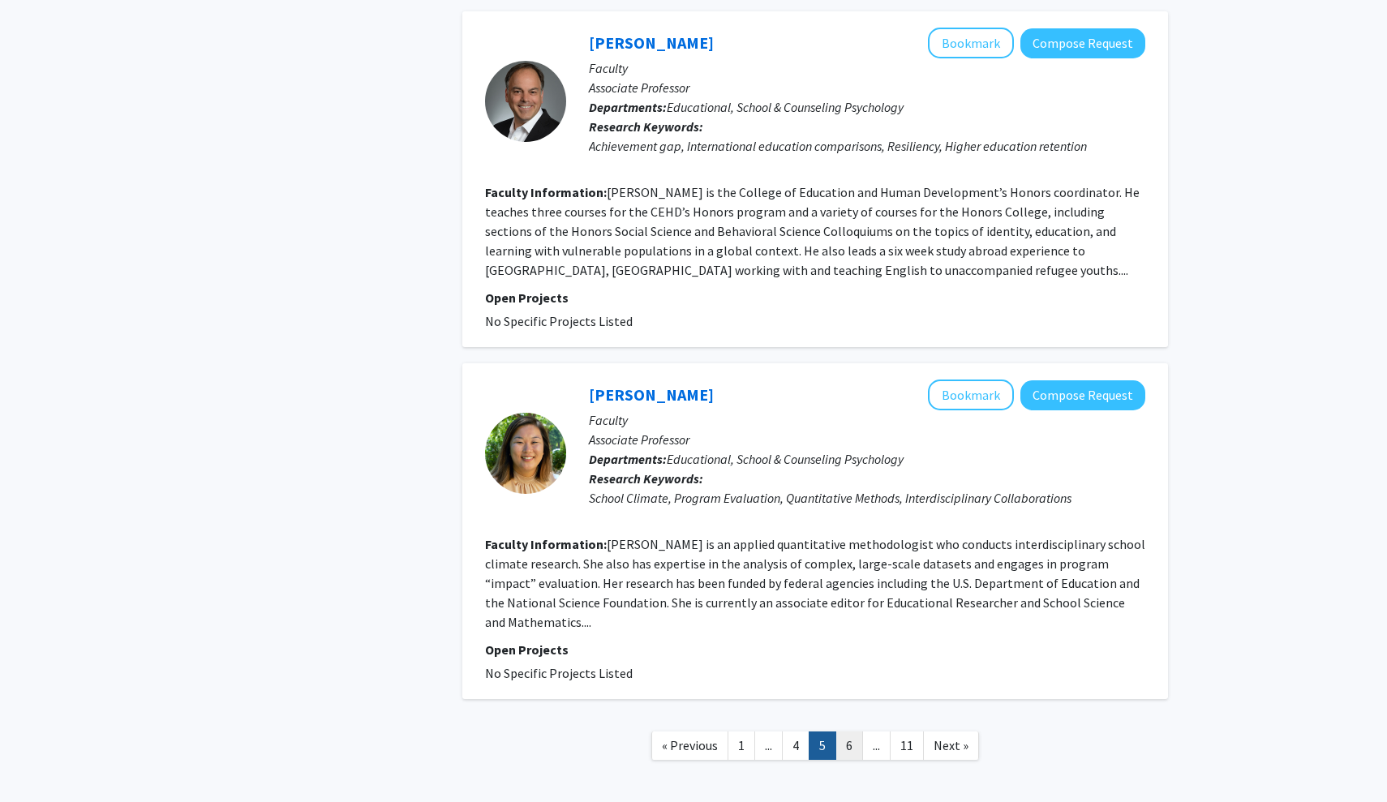
click at [844, 732] on link "6" at bounding box center [850, 746] width 28 height 28
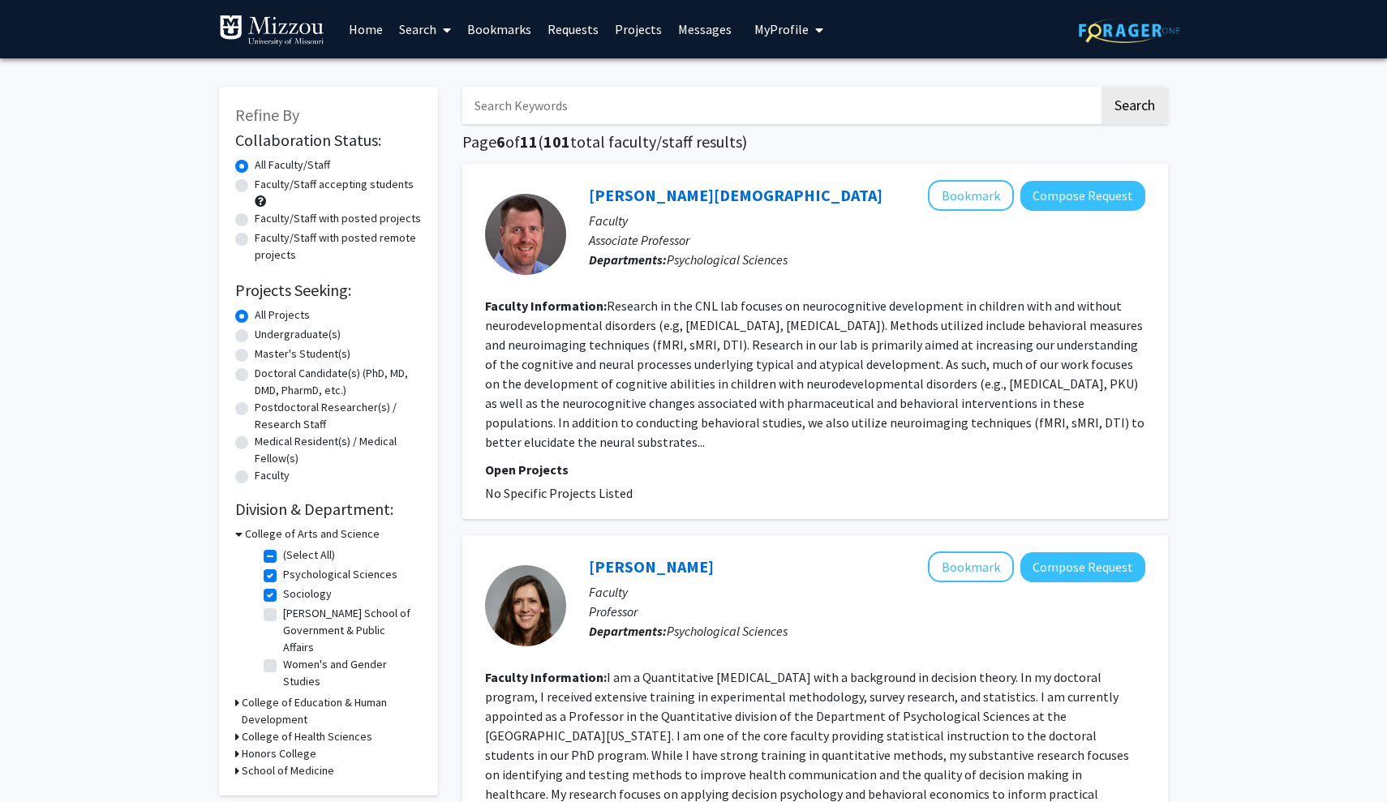
click at [272, 221] on label "Faculty/Staff with posted projects" at bounding box center [338, 218] width 166 height 17
click at [265, 221] on input "Faculty/Staff with posted projects" at bounding box center [260, 215] width 11 height 11
radio input "true"
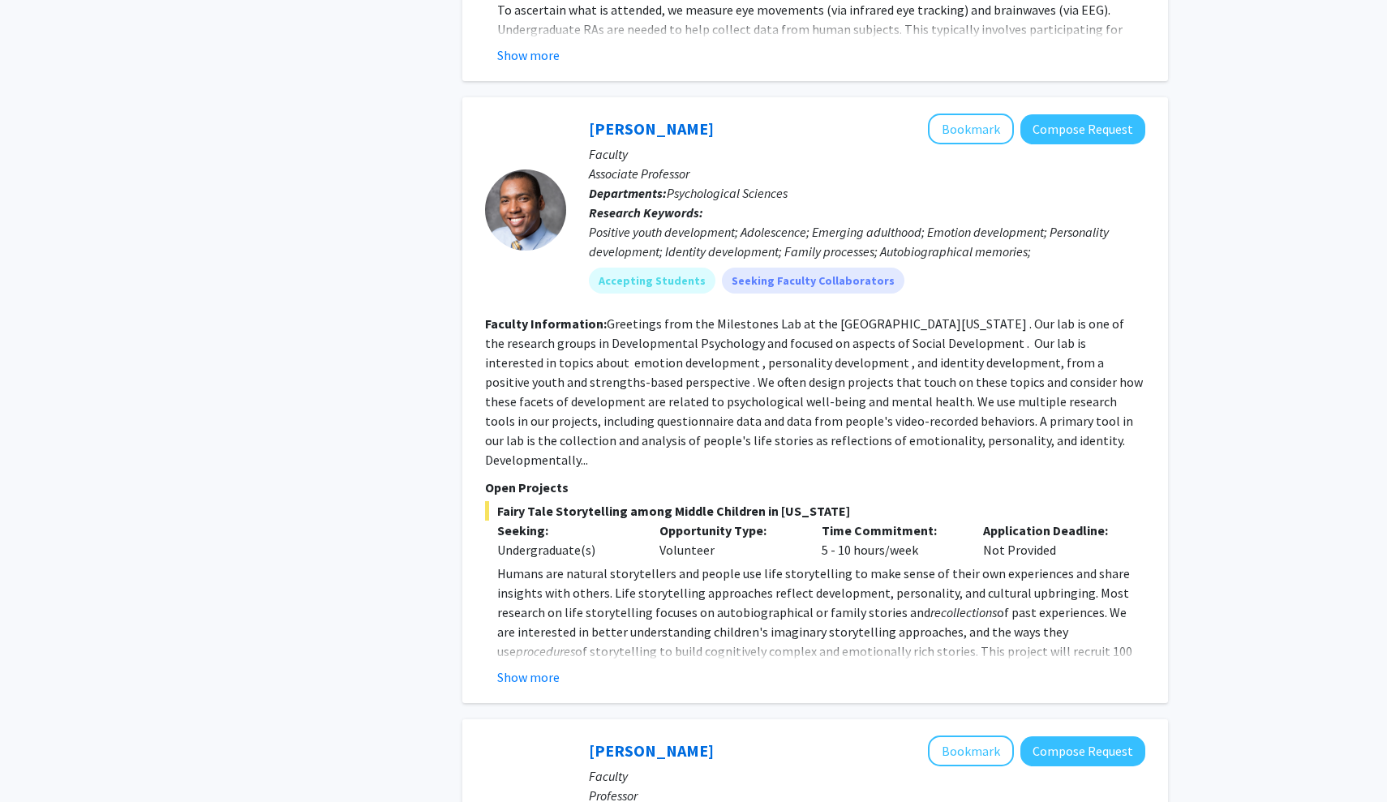
scroll to position [677, 0]
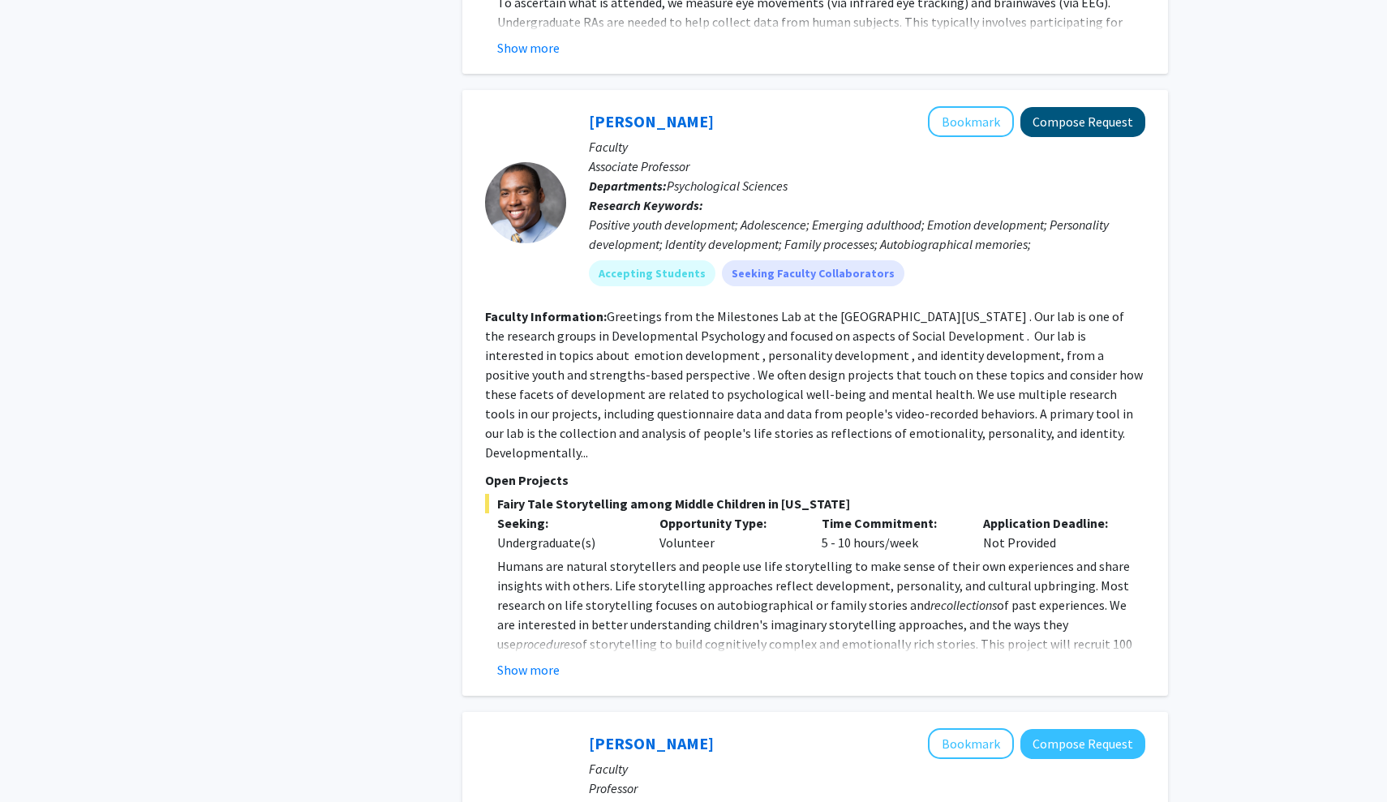
click at [1056, 127] on button "Compose Request" at bounding box center [1083, 122] width 125 height 30
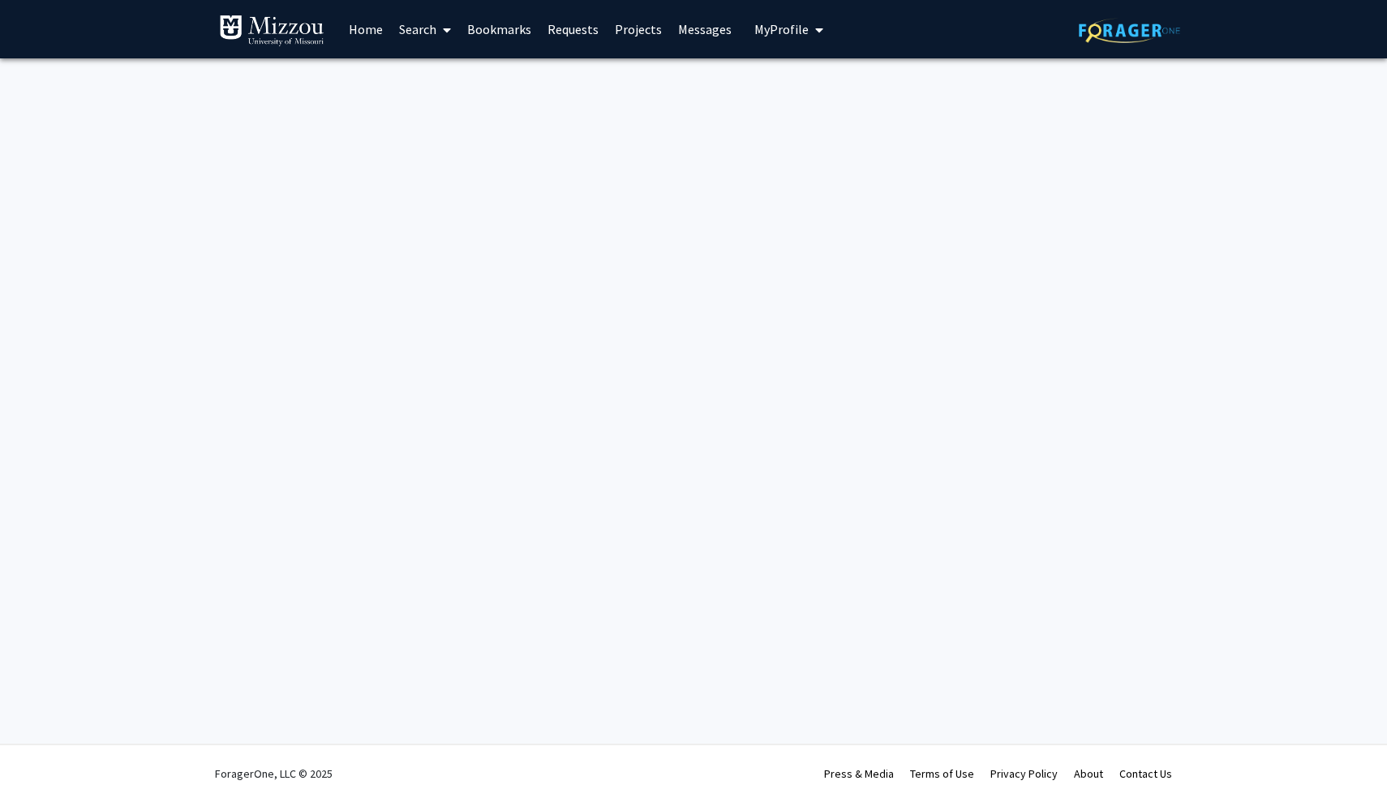
click at [1077, 129] on div "Skip navigation Home Search Bookmarks Requests Projects Messages My Profile [PE…" at bounding box center [693, 401] width 1387 height 802
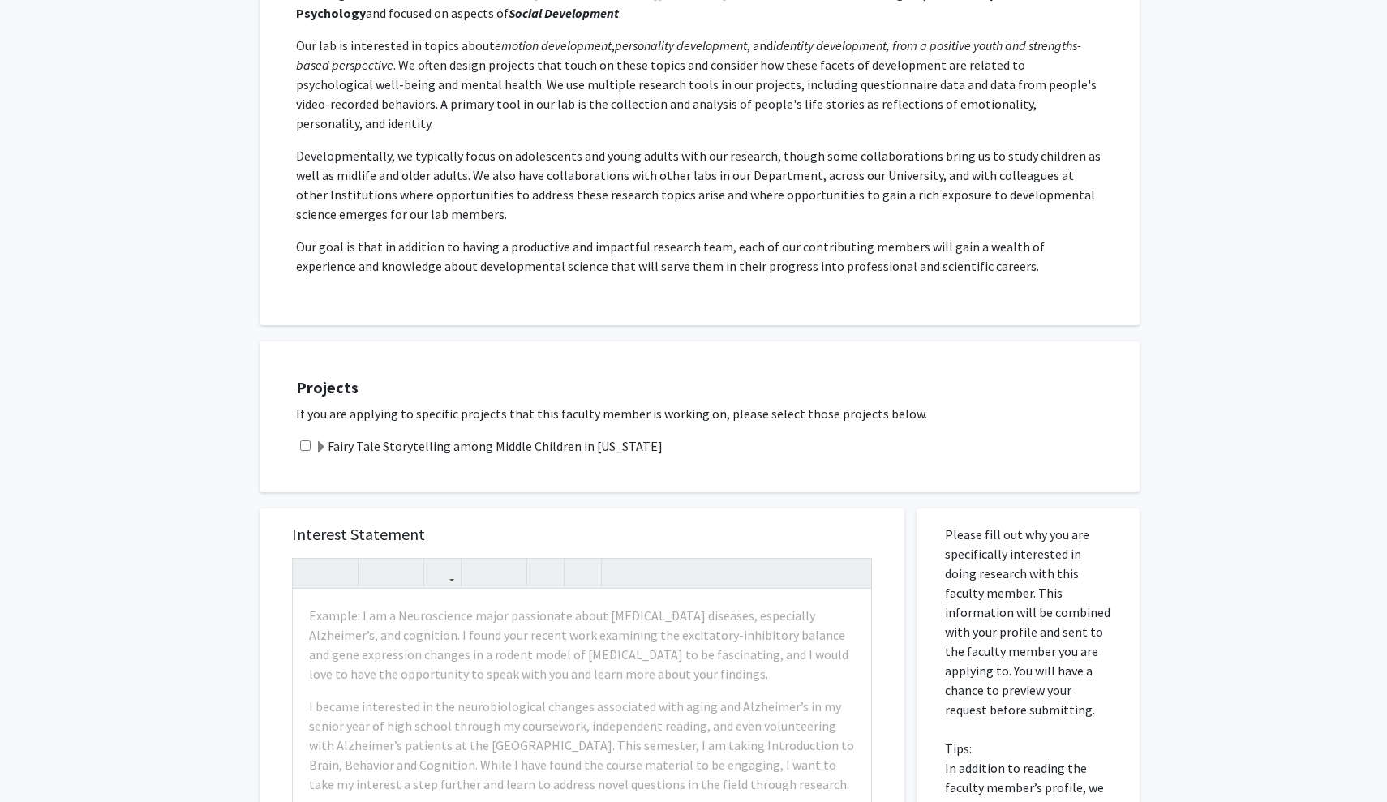
scroll to position [353, 0]
click at [307, 437] on input "checkbox" at bounding box center [305, 442] width 11 height 11
checkbox input "true"
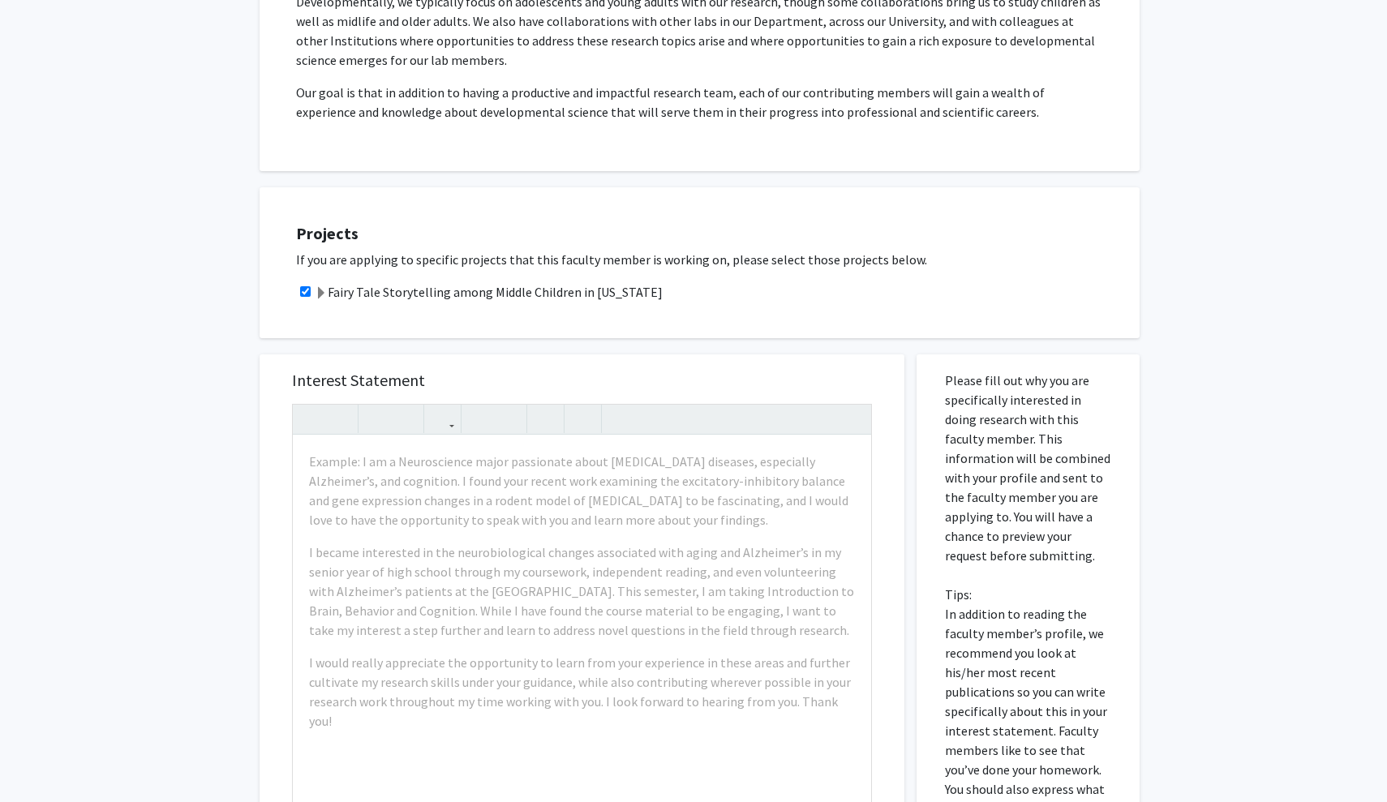
scroll to position [507, 0]
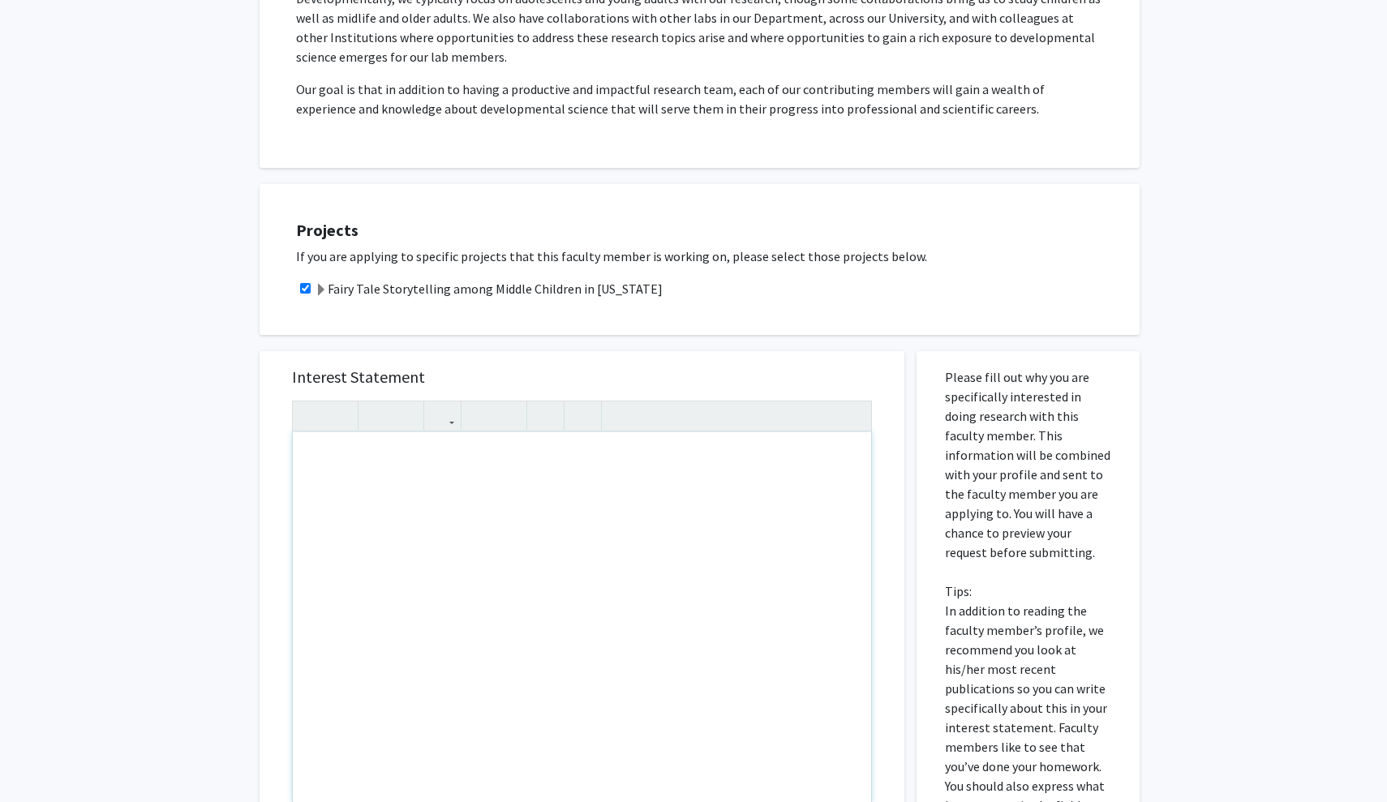
click at [524, 462] on div "Note to users with screen readers: Please press Alt+0 or Option+0 to deactivate…" at bounding box center [582, 618] width 579 height 372
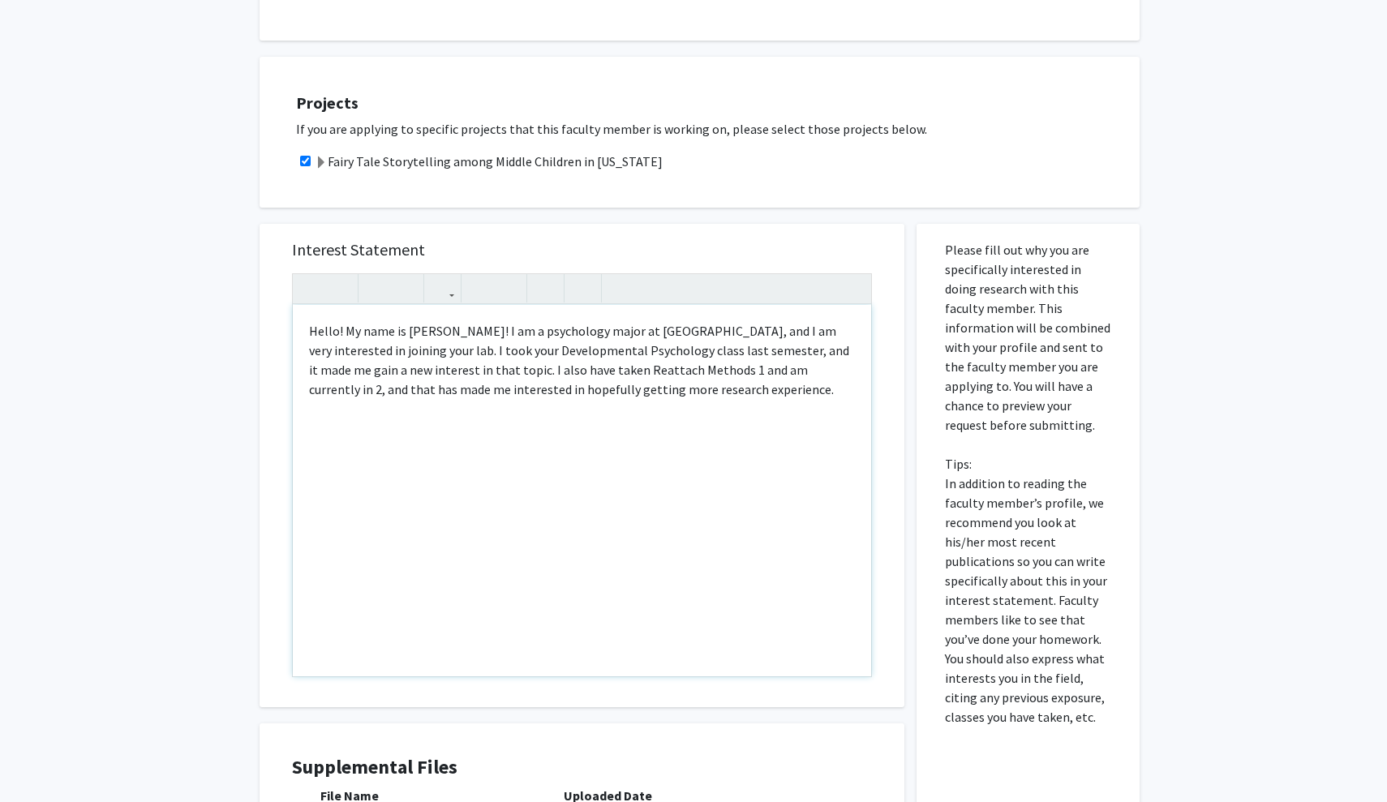
scroll to position [638, 0]
click at [665, 316] on div "Hello! My name is [PERSON_NAME]! I am a psychology major at [GEOGRAPHIC_DATA], …" at bounding box center [582, 488] width 579 height 372
type textarea "Hello! My name is [PERSON_NAME]! I am a psychology major at [GEOGRAPHIC_DATA], …"
click at [701, 385] on div "Hello! My name is [PERSON_NAME]! I am a psychology major at [GEOGRAPHIC_DATA], …" at bounding box center [582, 488] width 579 height 372
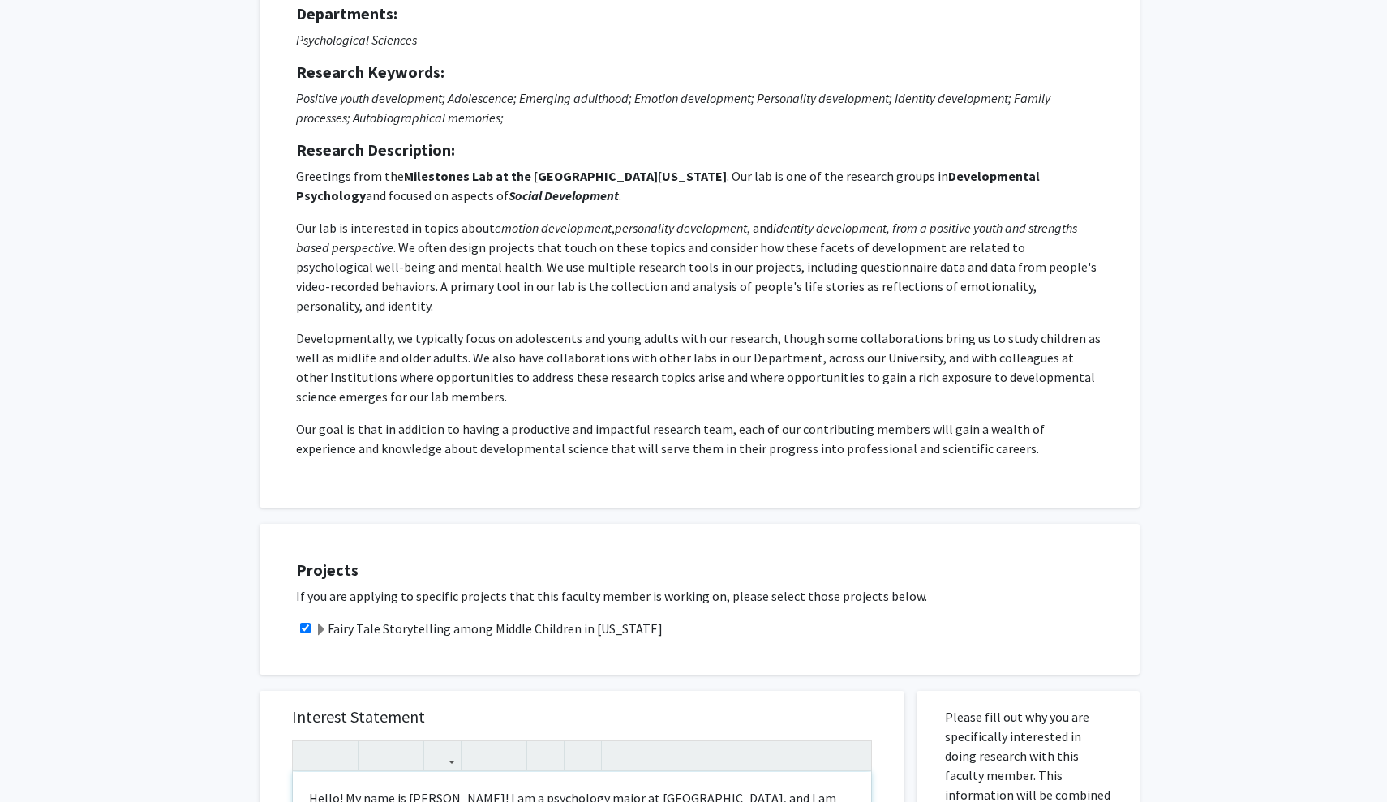
scroll to position [139, 0]
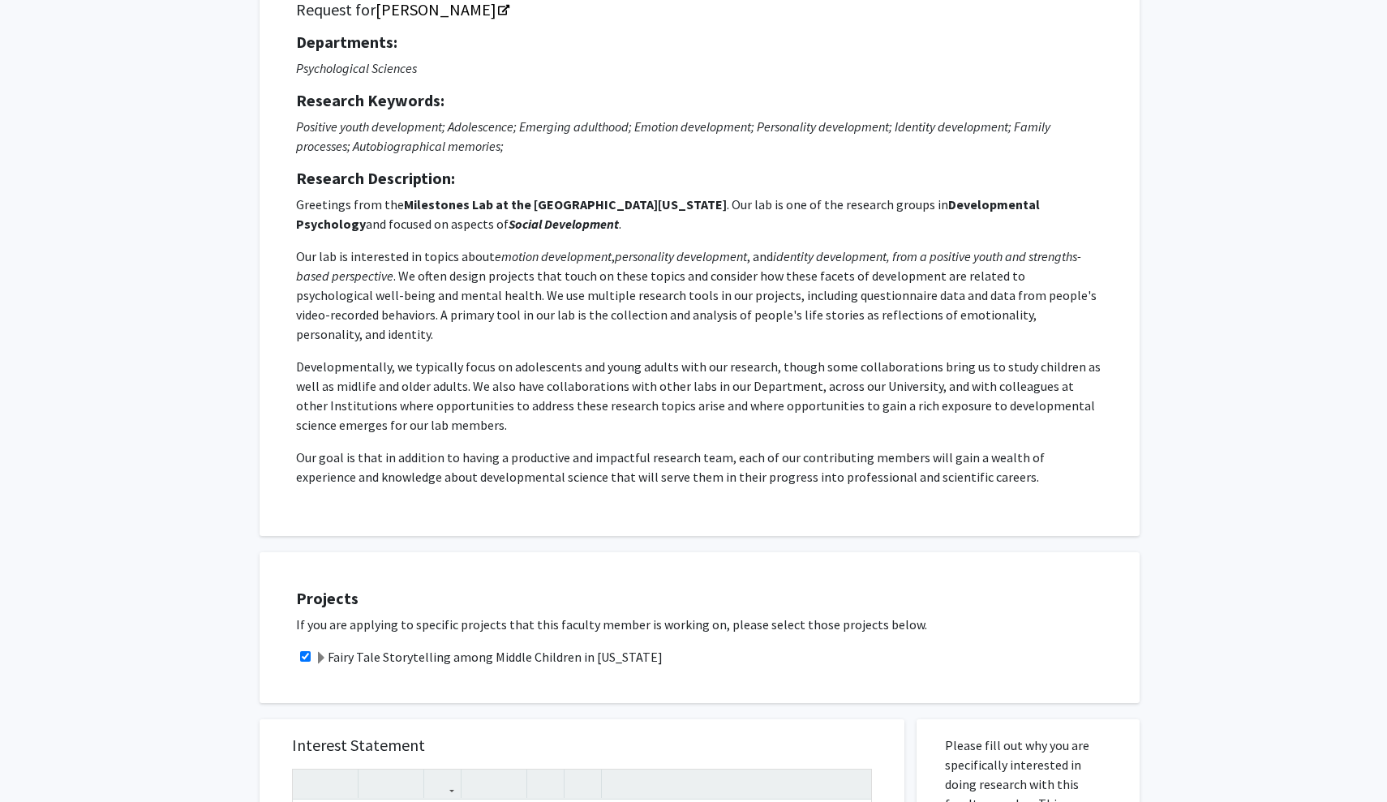
drag, startPoint x: 295, startPoint y: 256, endPoint x: 1025, endPoint y: 462, distance: 758.0
click at [1025, 462] on div "Request for [PERSON_NAME] Departments: Psychological Sciences Research Keywords…" at bounding box center [700, 250] width 840 height 532
copy p "Lor ips do sitametcon ad elitse doeiu tempori utlaboreetd , magnaaliqua enimadm…"
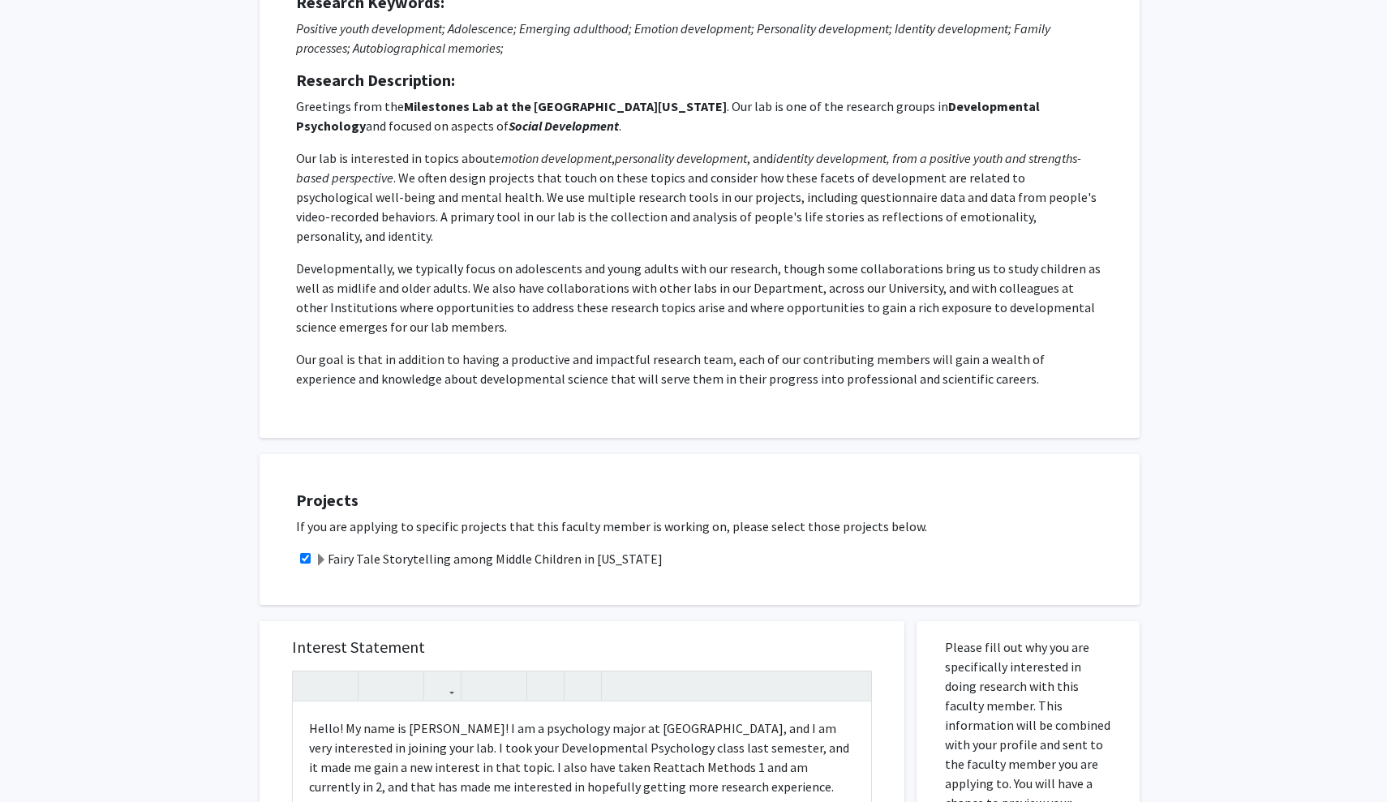
scroll to position [237, 0]
copy p "Lor ips do sitametcon ad elitse doeiu tempori utlaboreetd , magnaaliqua enimadm…"
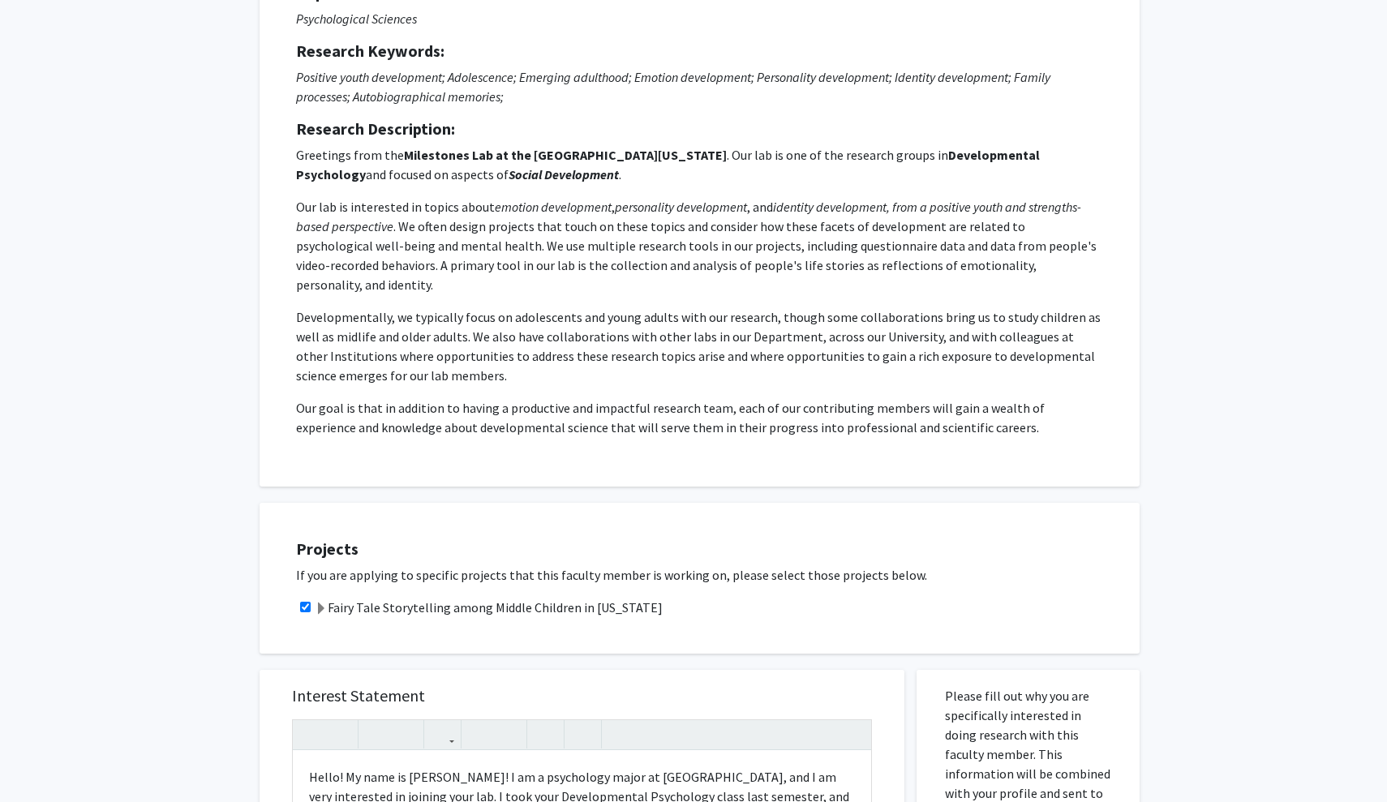
scroll to position [188, 0]
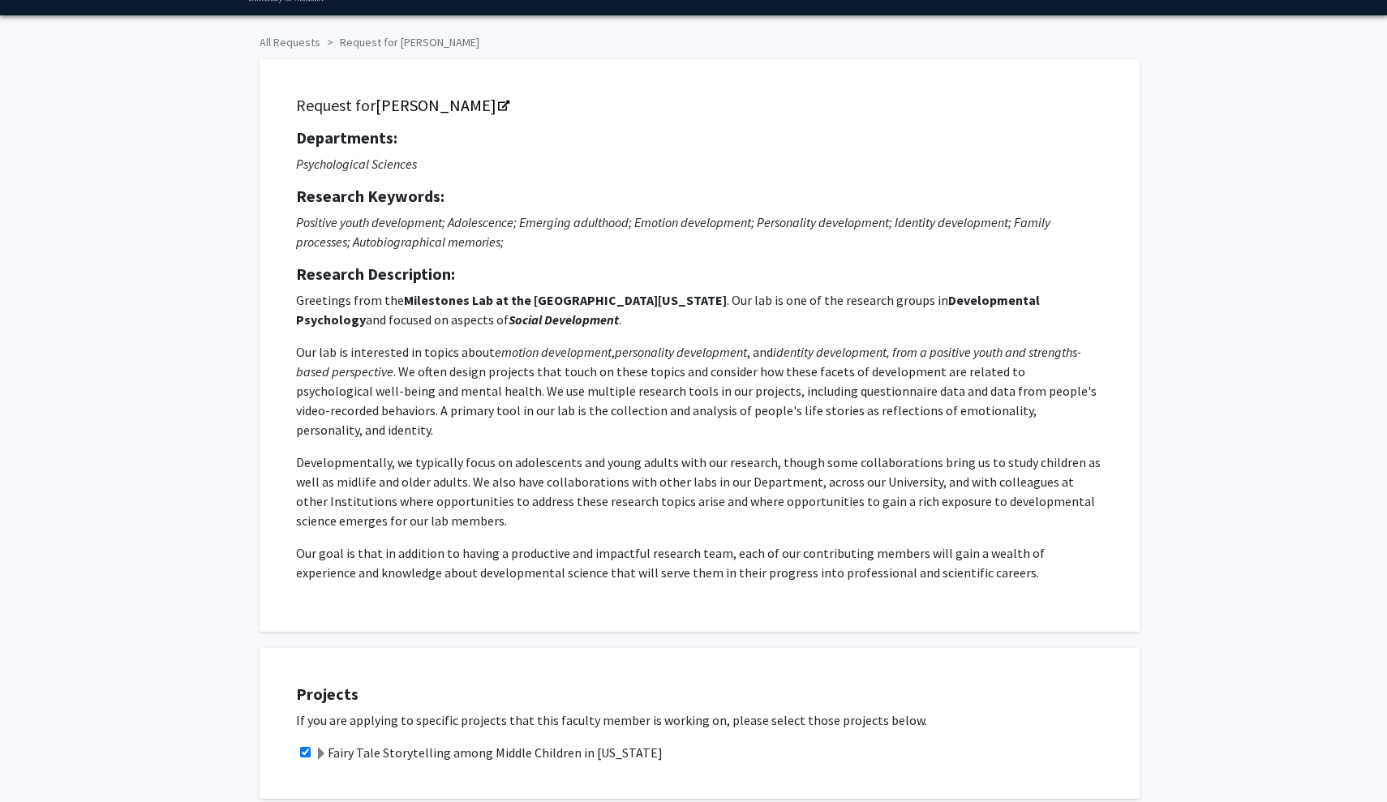
scroll to position [44, 0]
